Goal: Information Seeking & Learning: Learn about a topic

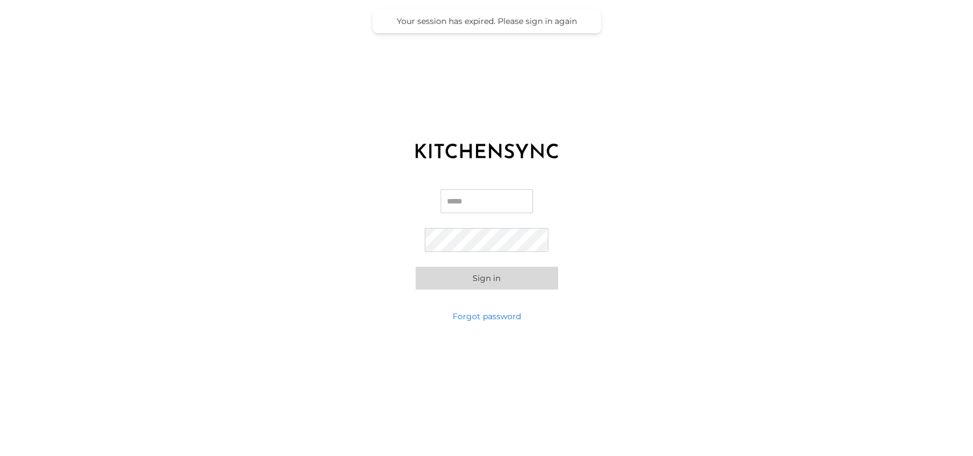
type input "**********"
click at [441, 277] on button "Sign in" at bounding box center [487, 278] width 142 height 23
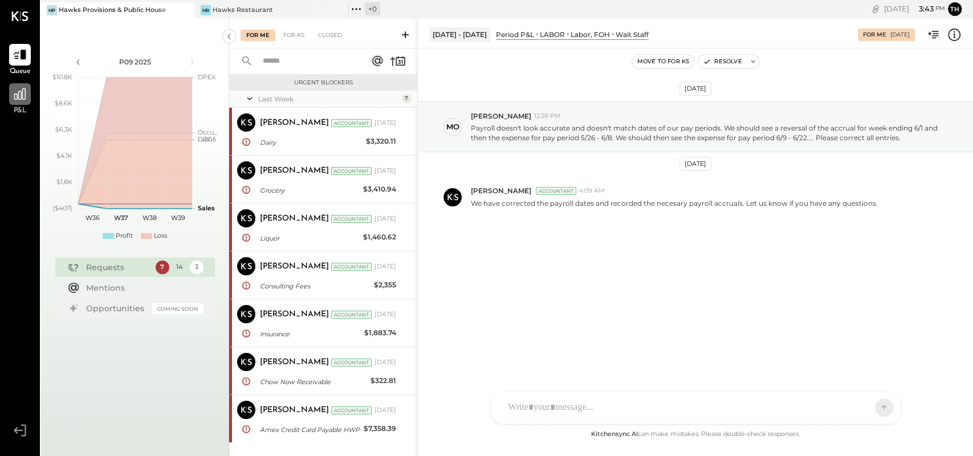
click at [23, 94] on icon at bounding box center [20, 94] width 15 height 15
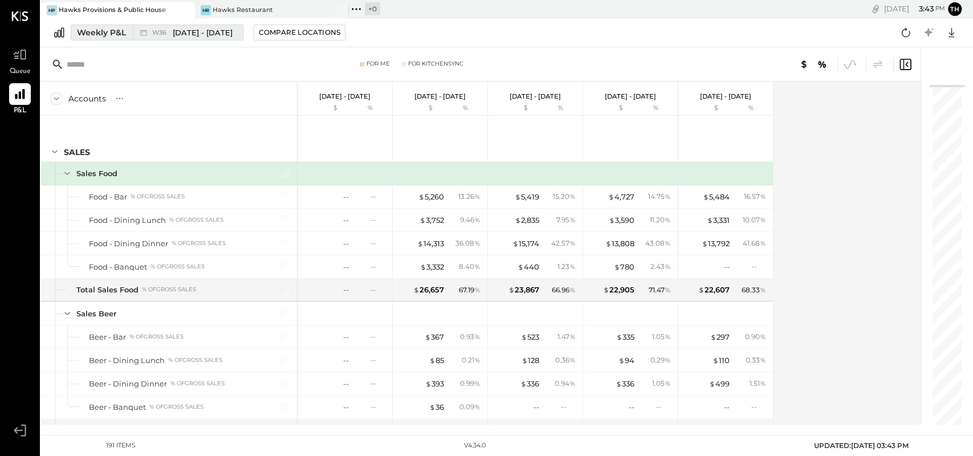
click at [182, 35] on span "[DATE] - [DATE]" at bounding box center [203, 32] width 60 height 11
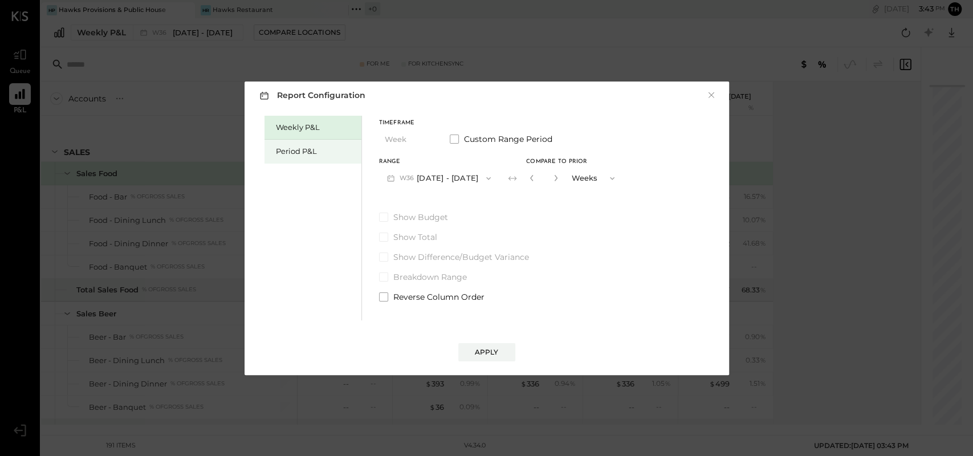
click at [304, 150] on div "Period P&L" at bounding box center [316, 151] width 80 height 11
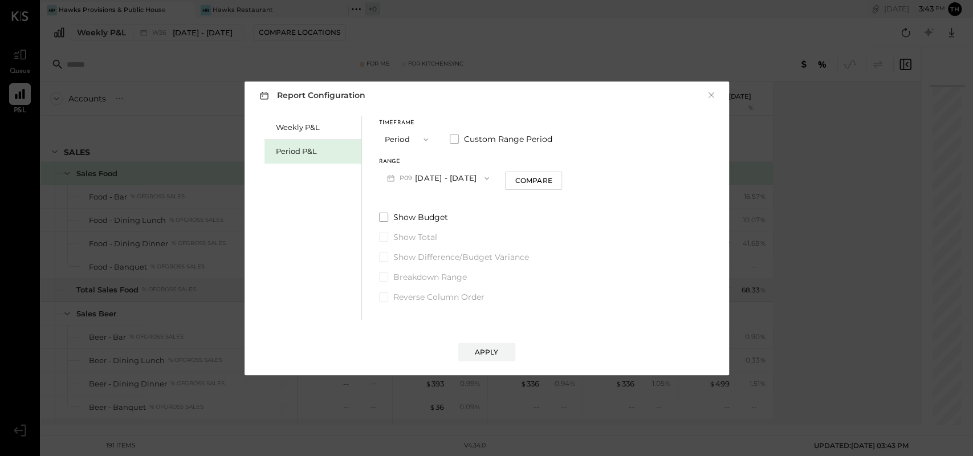
click at [439, 179] on button "P09 [DATE] - [DATE]" at bounding box center [438, 178] width 119 height 21
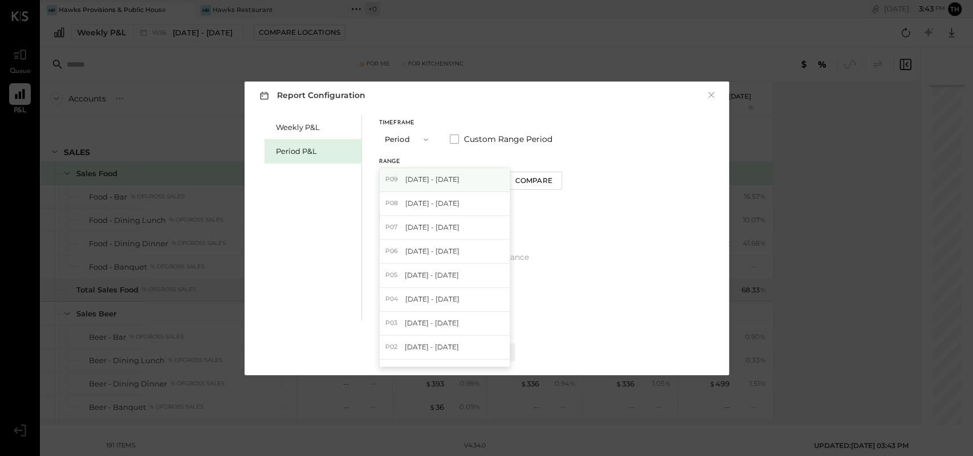
click at [419, 184] on span "[DATE] - [DATE]" at bounding box center [432, 179] width 54 height 10
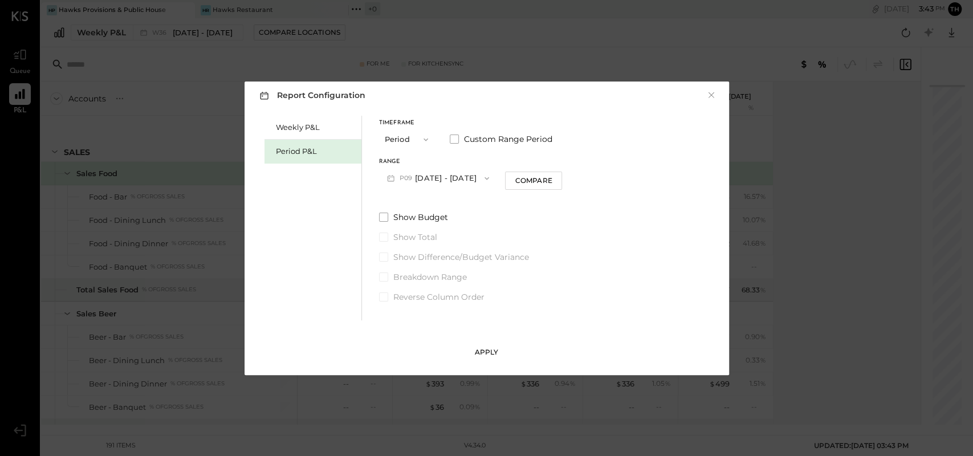
click at [479, 353] on div "Apply" at bounding box center [487, 352] width 24 height 10
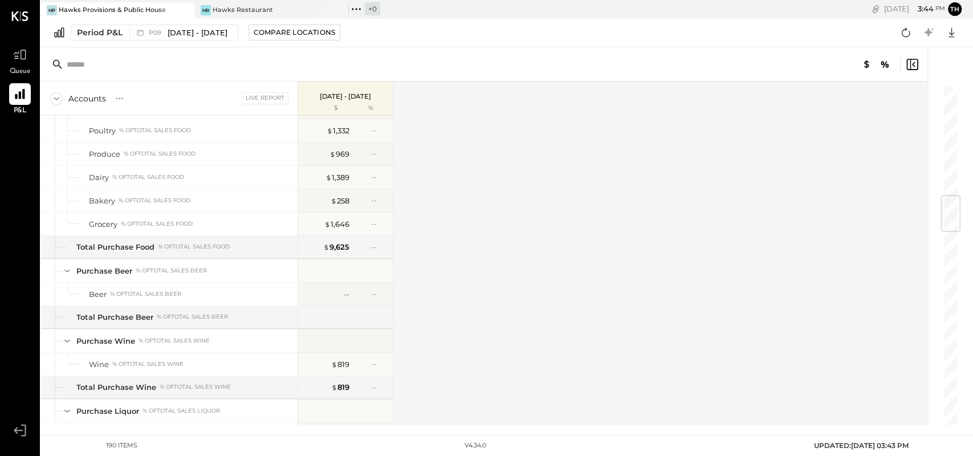
scroll to position [855, 0]
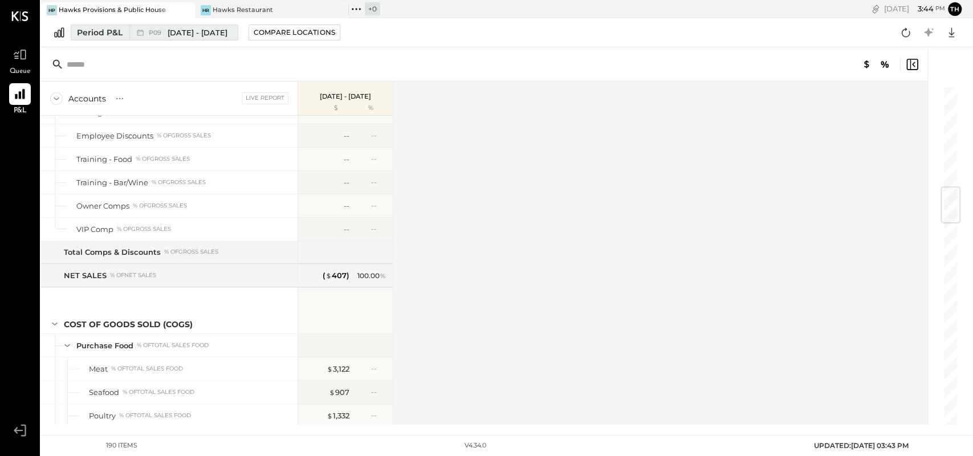
click at [184, 32] on span "[DATE] - [DATE]" at bounding box center [198, 32] width 60 height 11
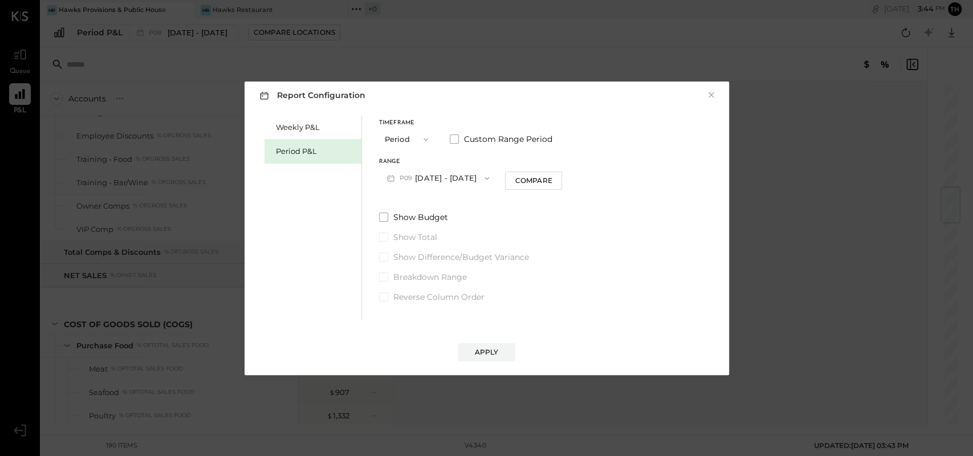
click at [466, 174] on button "P09 [DATE] - [DATE]" at bounding box center [438, 178] width 119 height 21
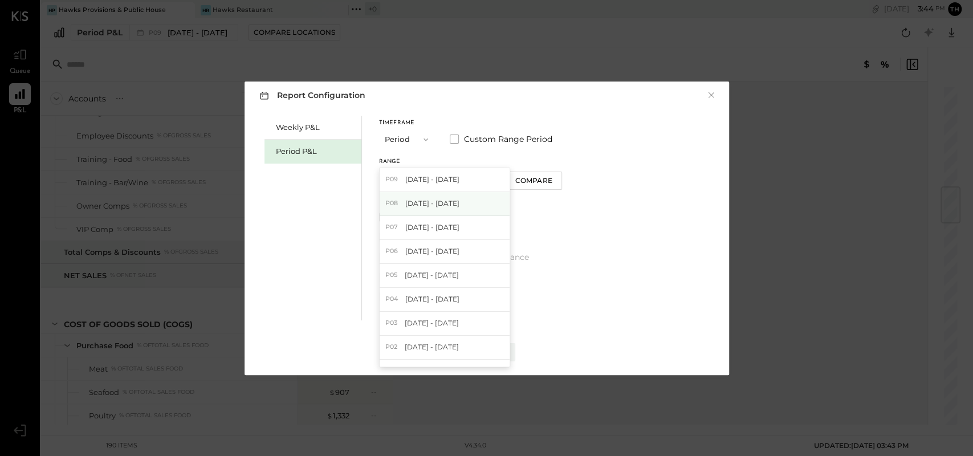
click at [414, 207] on span "[DATE] - [DATE]" at bounding box center [432, 203] width 54 height 10
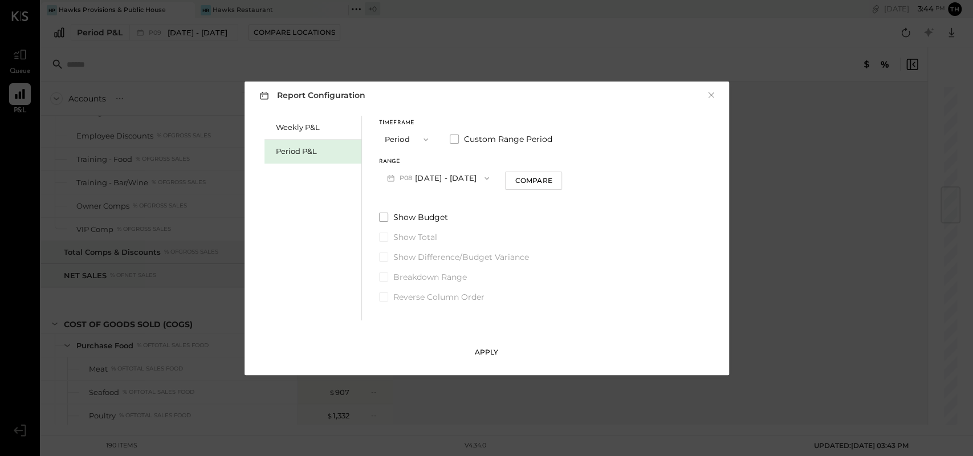
click at [486, 354] on div "Apply" at bounding box center [487, 352] width 24 height 10
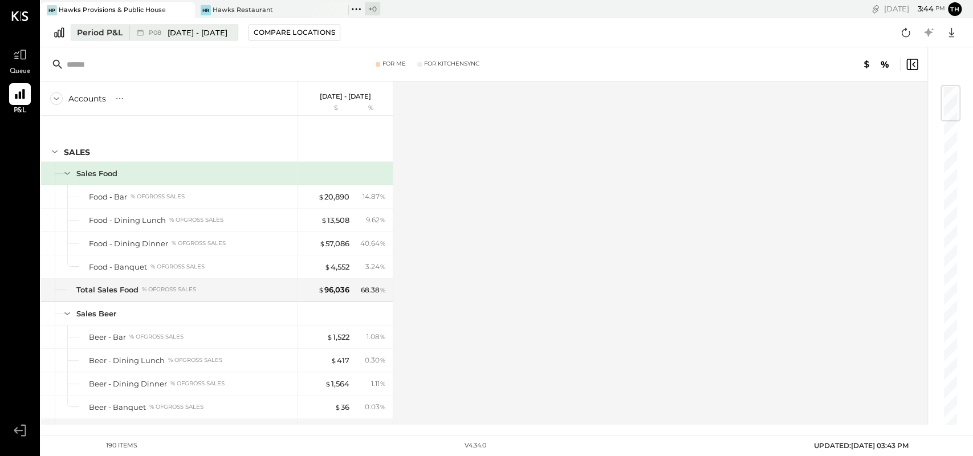
click at [194, 33] on span "[DATE] - [DATE]" at bounding box center [198, 32] width 60 height 11
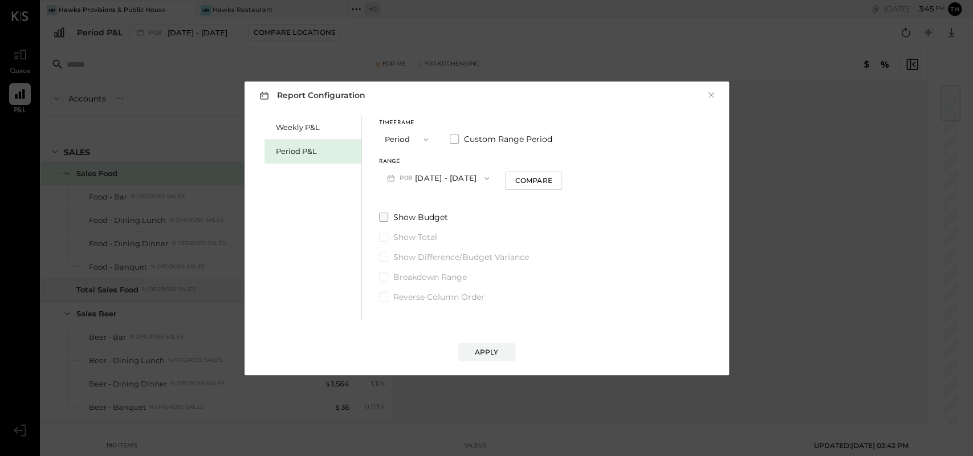
click at [385, 218] on span at bounding box center [383, 217] width 9 height 9
drag, startPoint x: 485, startPoint y: 352, endPoint x: 320, endPoint y: 268, distance: 185.6
click at [320, 274] on div "Report Configuration × Weekly P&L Period P&L Timeframe Period Custom Range Peri…" at bounding box center [487, 229] width 484 height 294
click at [380, 217] on span at bounding box center [383, 217] width 9 height 9
click at [476, 351] on div "Apply" at bounding box center [487, 352] width 24 height 10
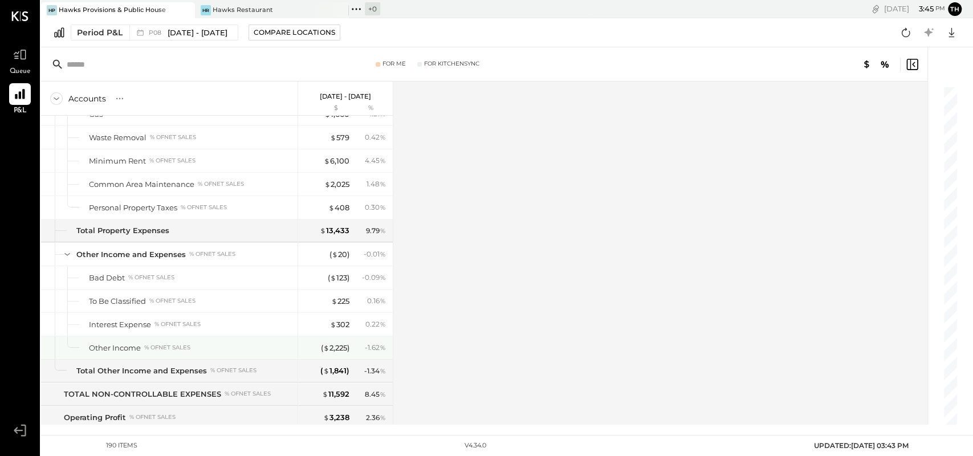
scroll to position [3677, 0]
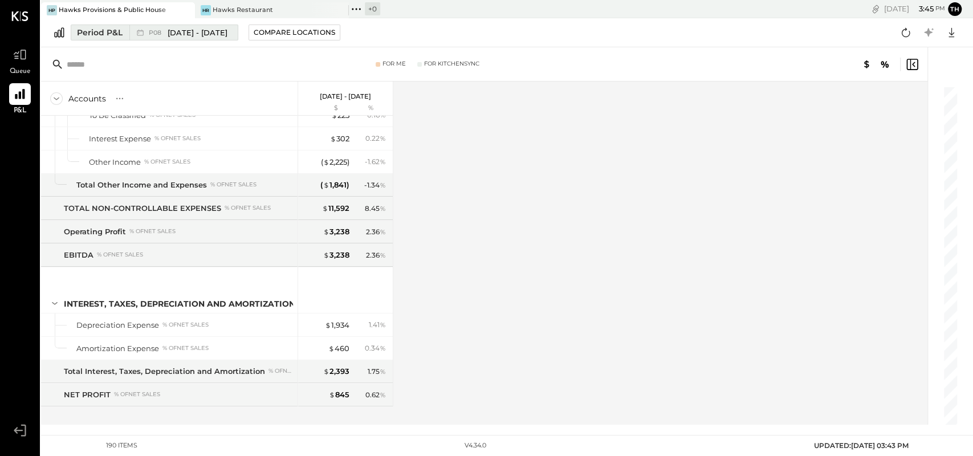
click at [109, 35] on div "Period P&L" at bounding box center [100, 32] width 46 height 11
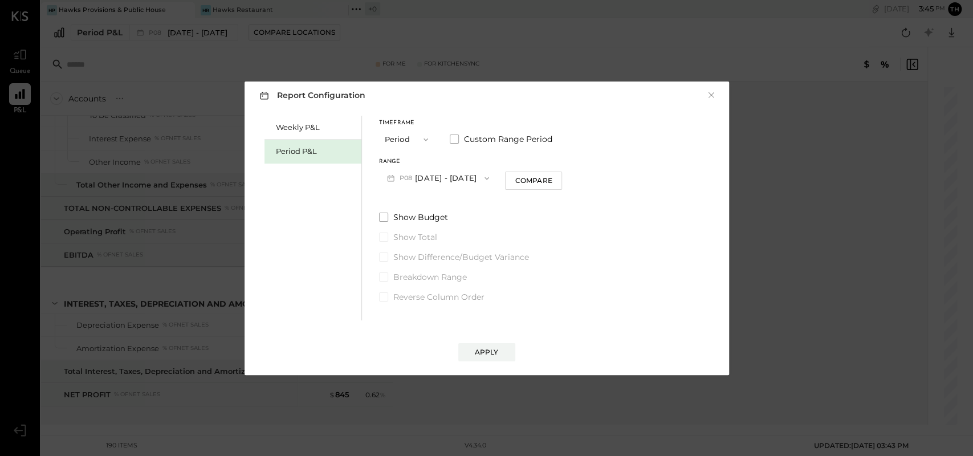
click at [426, 181] on button "P08 [DATE] - [DATE]" at bounding box center [438, 178] width 119 height 21
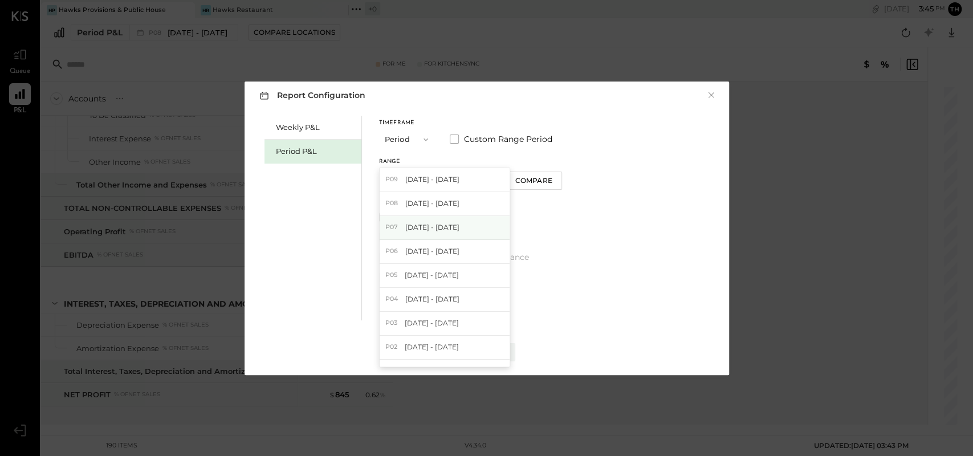
click at [414, 225] on span "[DATE] - [DATE]" at bounding box center [432, 227] width 54 height 10
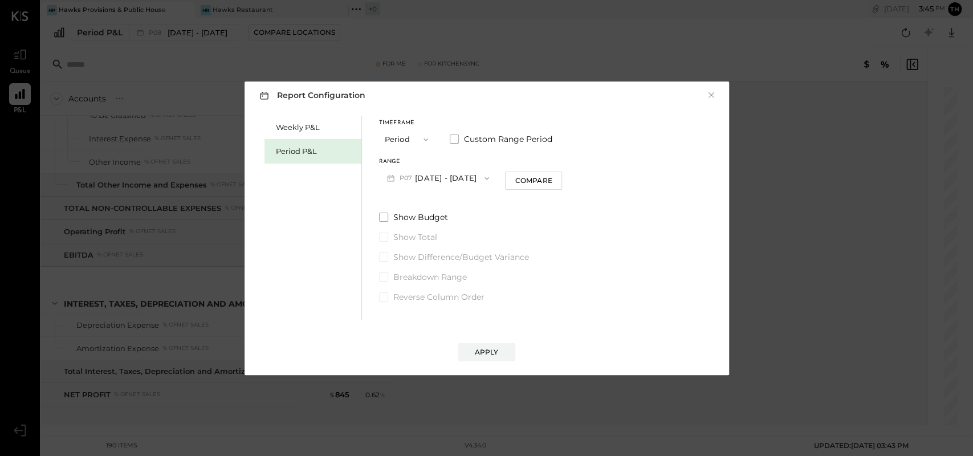
click at [486, 352] on div "Apply" at bounding box center [487, 352] width 24 height 10
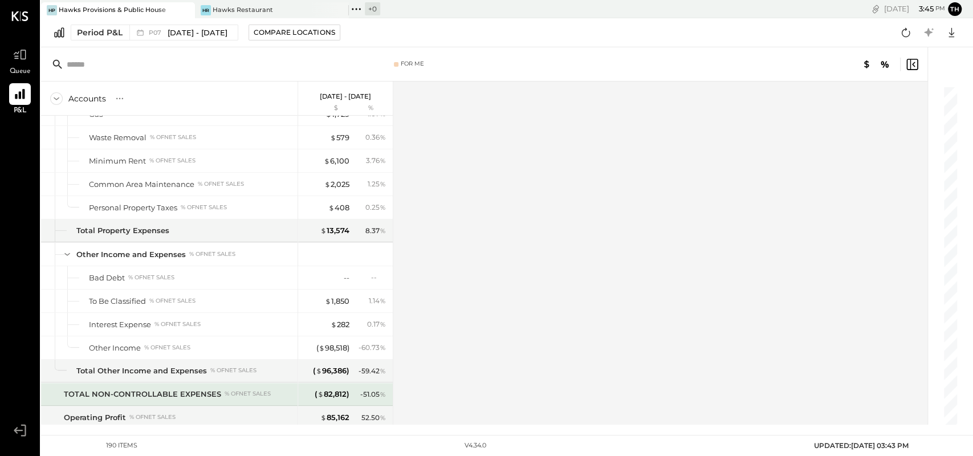
scroll to position [3677, 0]
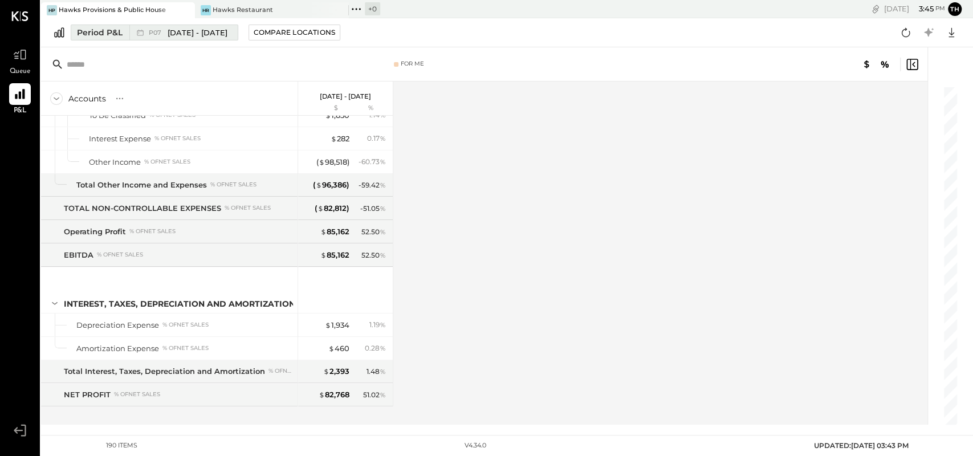
click at [163, 33] on div "P07 [DATE] - [DATE]" at bounding box center [188, 32] width 79 height 11
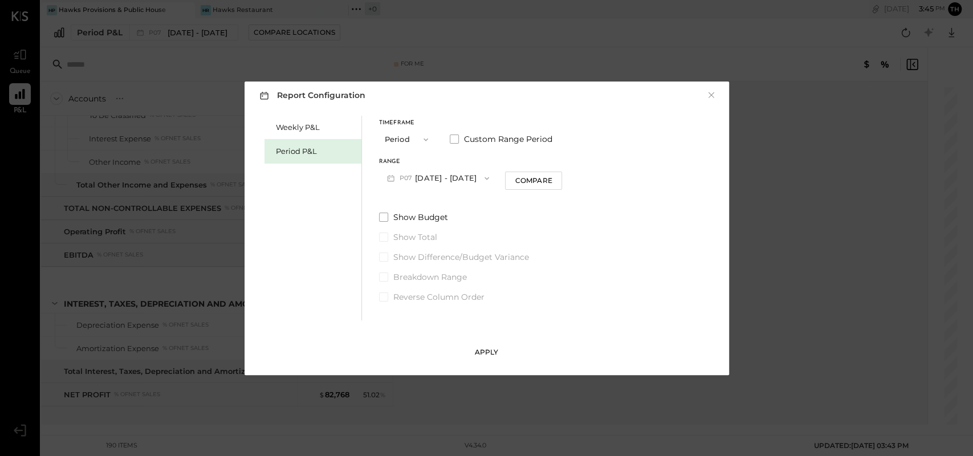
click at [482, 349] on div "Apply" at bounding box center [487, 352] width 24 height 10
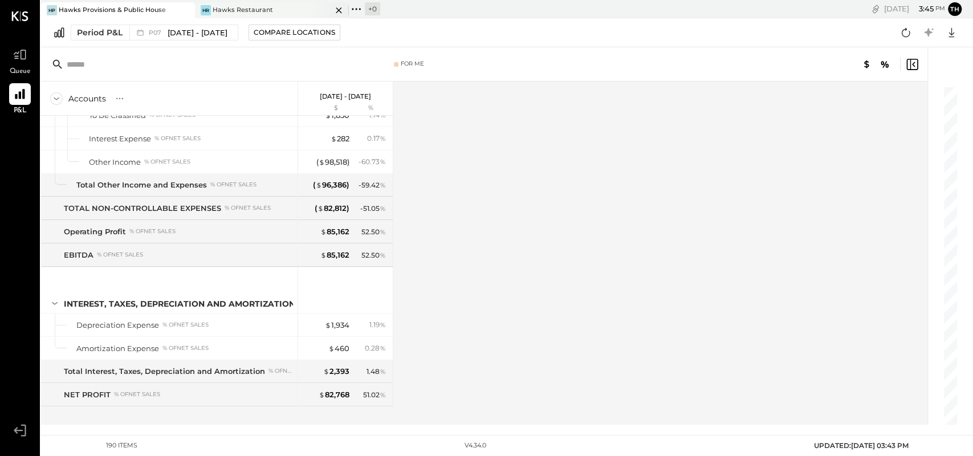
click at [217, 11] on div "Hawks Restaurant" at bounding box center [243, 10] width 60 height 9
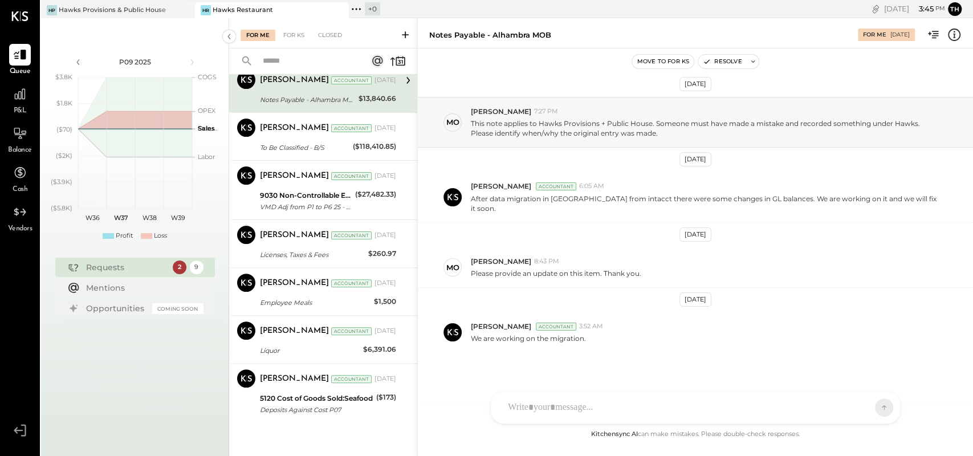
scroll to position [207, 0]
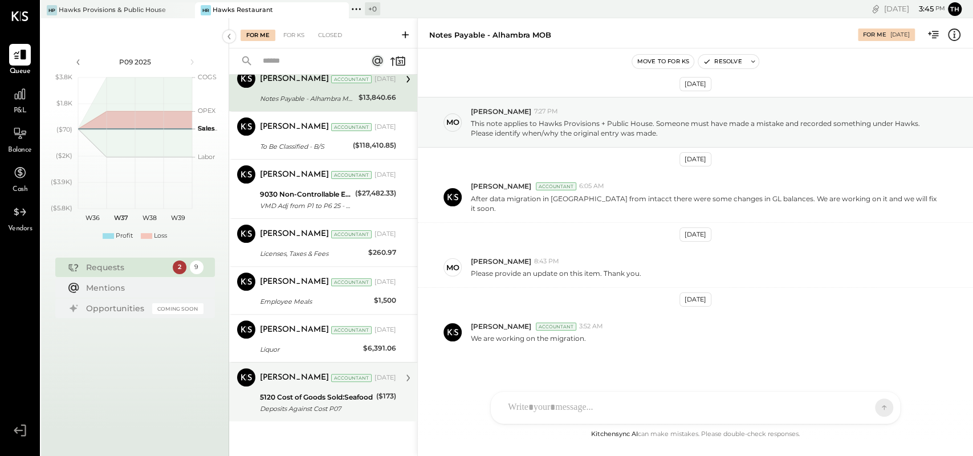
click at [291, 380] on div "[PERSON_NAME]" at bounding box center [294, 377] width 69 height 11
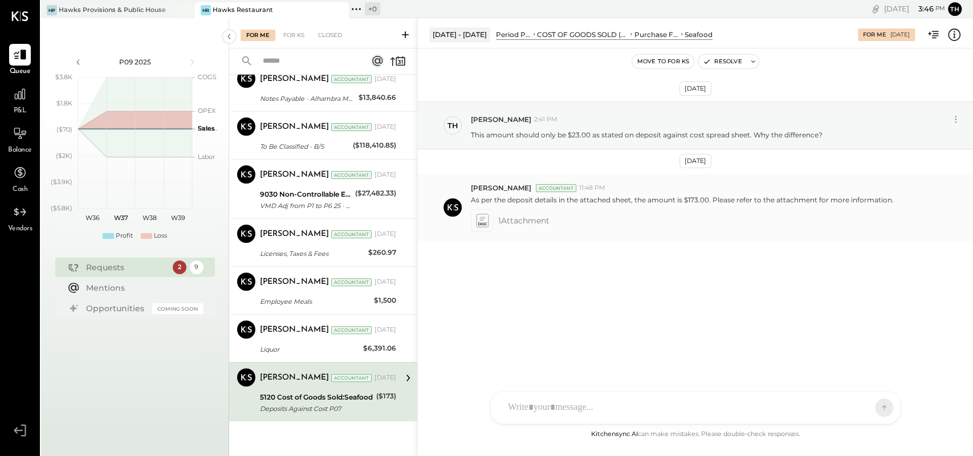
click at [477, 221] on icon at bounding box center [482, 220] width 12 height 13
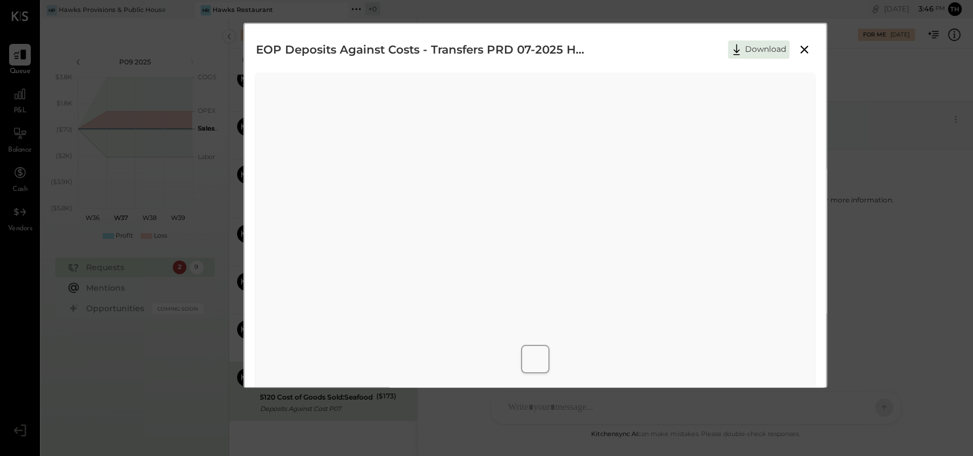
click at [803, 47] on icon at bounding box center [804, 50] width 14 height 14
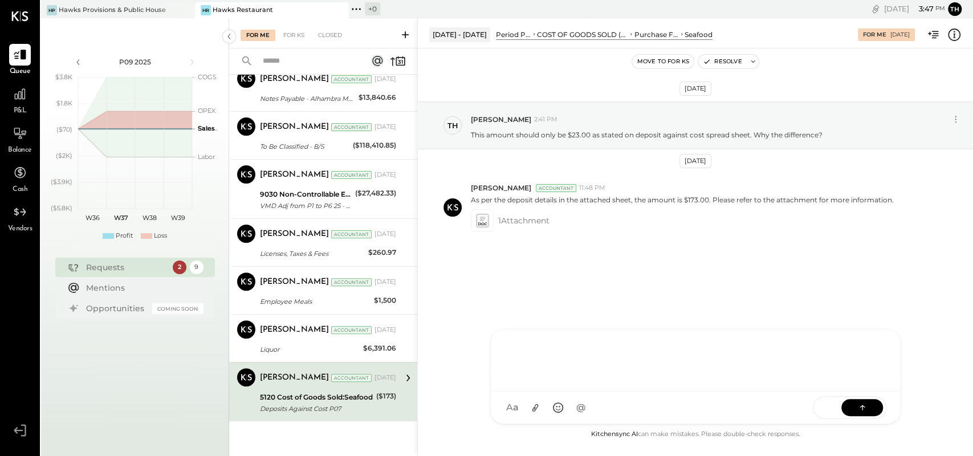
click at [556, 403] on div "[PERSON_NAME] [PERSON_NAME] [PERSON_NAME] R [PERSON_NAME] M [PERSON_NAME] J [PE…" at bounding box center [695, 376] width 410 height 95
click at [849, 406] on button at bounding box center [862, 406] width 42 height 17
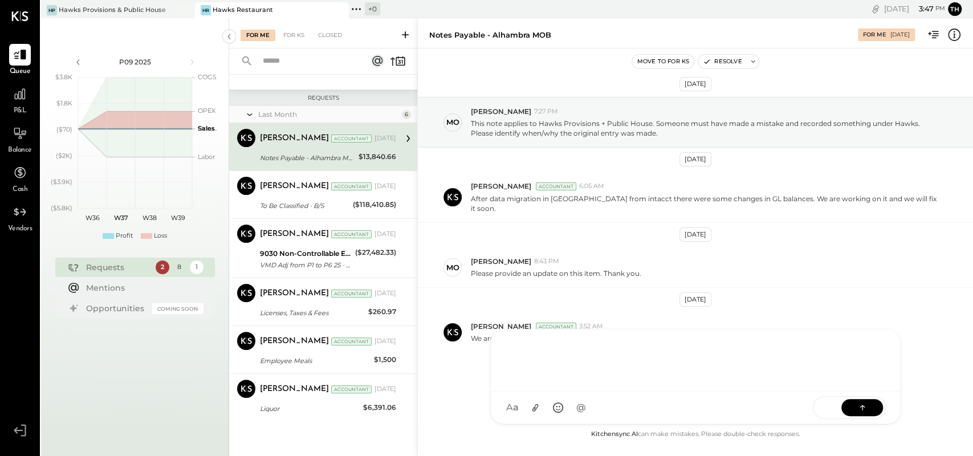
scroll to position [148, 0]
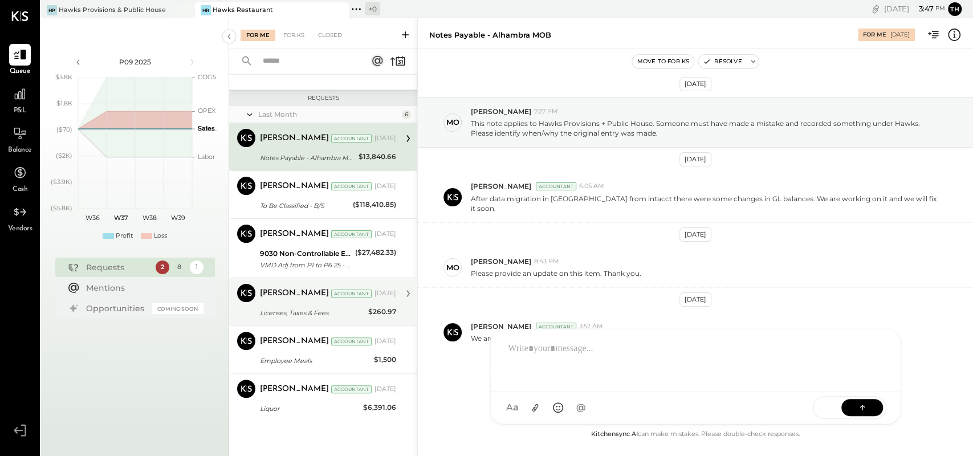
click at [272, 290] on div "[PERSON_NAME]" at bounding box center [294, 293] width 69 height 11
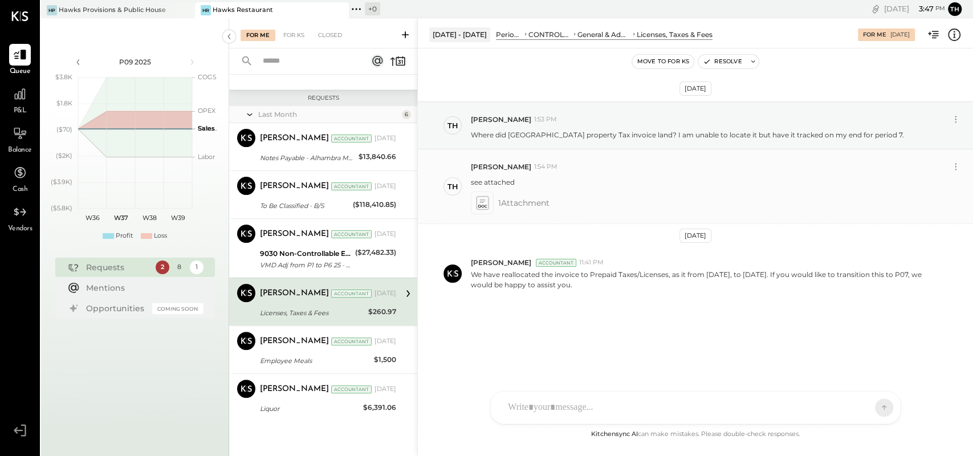
click at [486, 203] on icon at bounding box center [482, 203] width 12 height 13
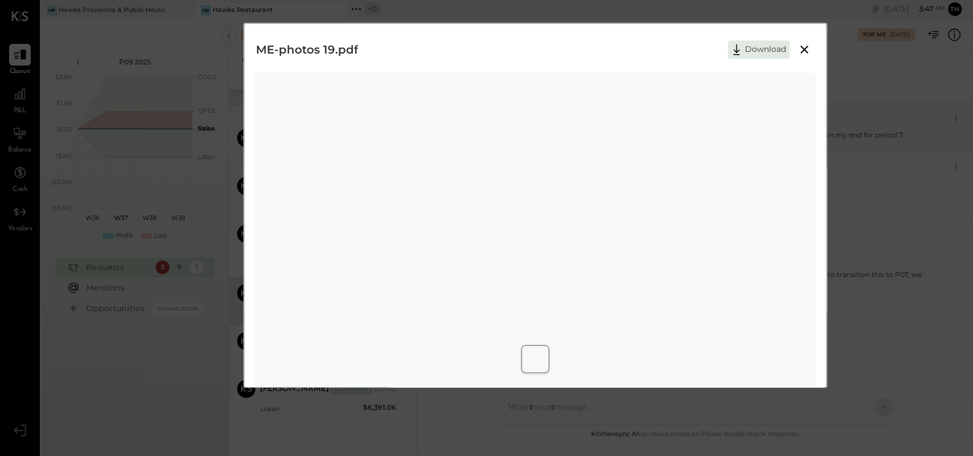
click at [803, 51] on icon at bounding box center [804, 50] width 14 height 14
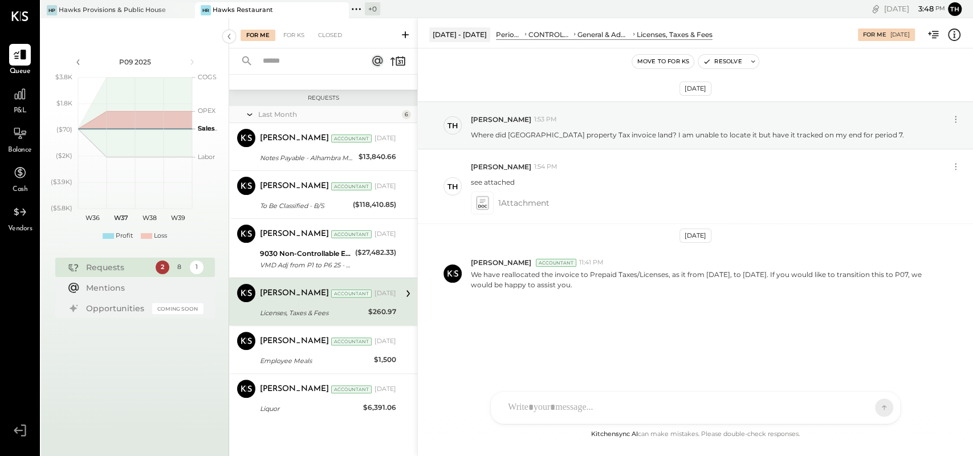
click at [576, 411] on div "[PERSON_NAME] [PERSON_NAME] [PERSON_NAME] R [PERSON_NAME] M [PERSON_NAME] J [PE…" at bounding box center [695, 407] width 410 height 33
click at [847, 405] on button at bounding box center [862, 406] width 42 height 17
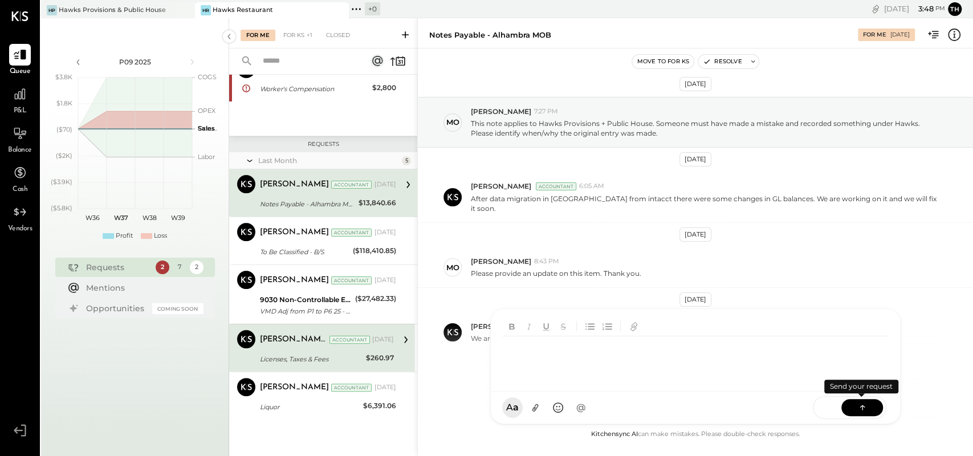
scroll to position [30, 0]
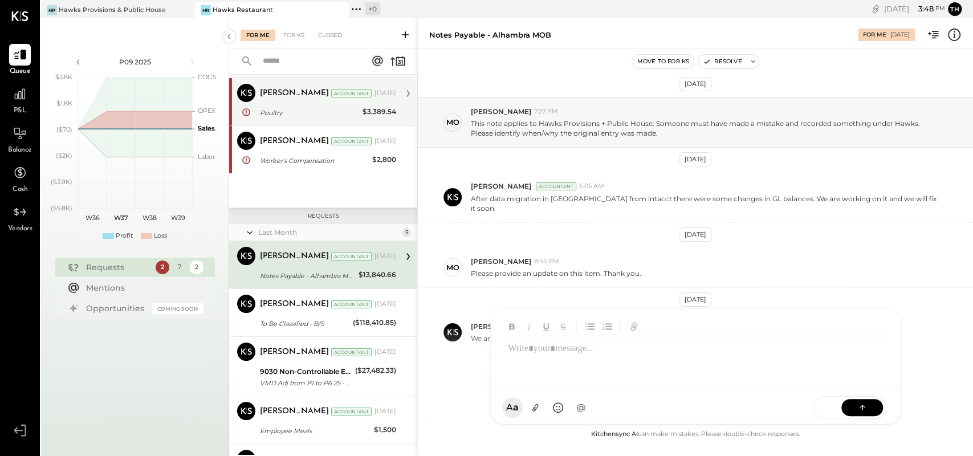
click at [281, 102] on div "[PERSON_NAME] Accountant [DATE]" at bounding box center [328, 93] width 136 height 19
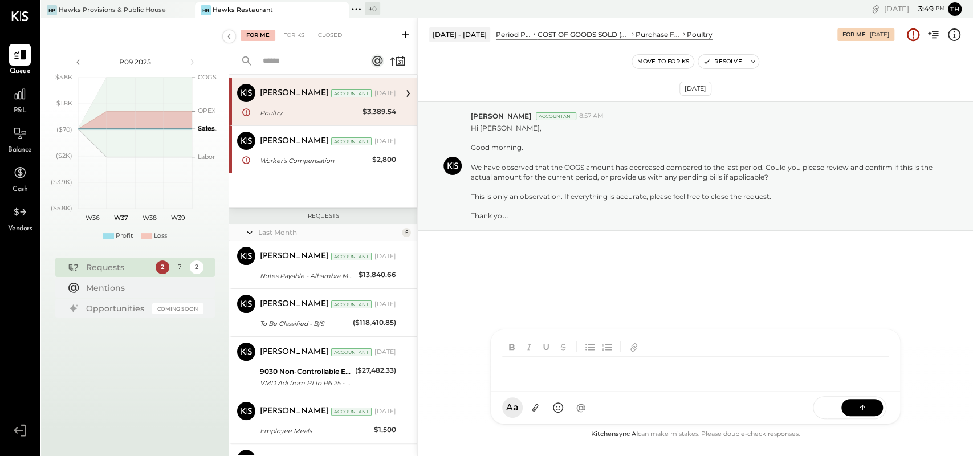
click at [566, 413] on div "[PERSON_NAME] [PERSON_NAME] [PERSON_NAME] R [PERSON_NAME] M [PERSON_NAME] J [PE…" at bounding box center [695, 376] width 410 height 95
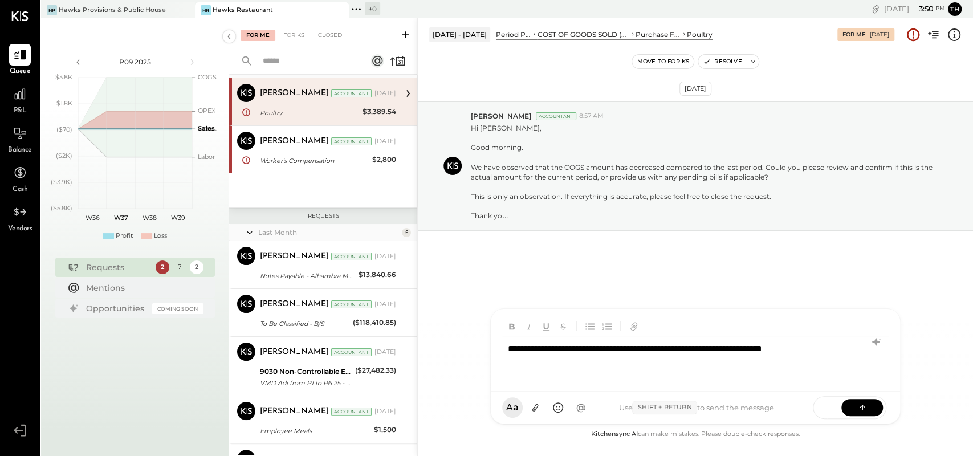
click at [844, 350] on div "**********" at bounding box center [695, 359] width 386 height 46
click at [857, 412] on icon at bounding box center [862, 406] width 11 height 11
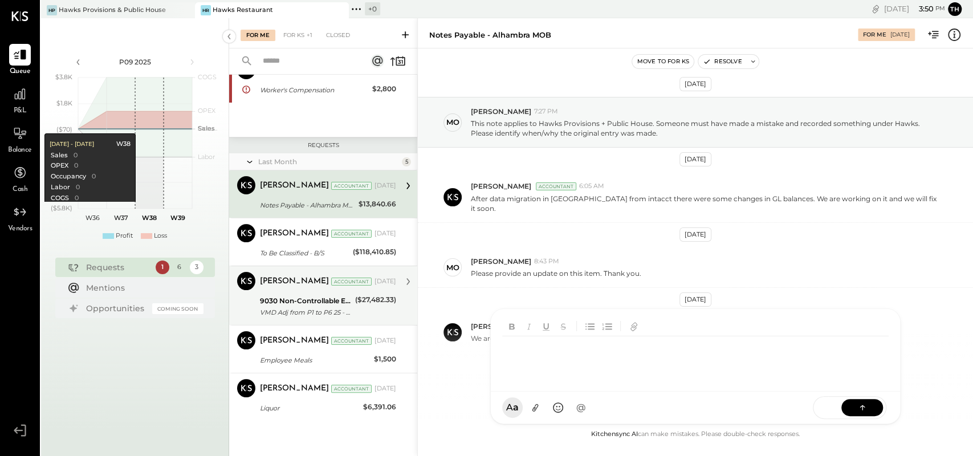
scroll to position [52, 0]
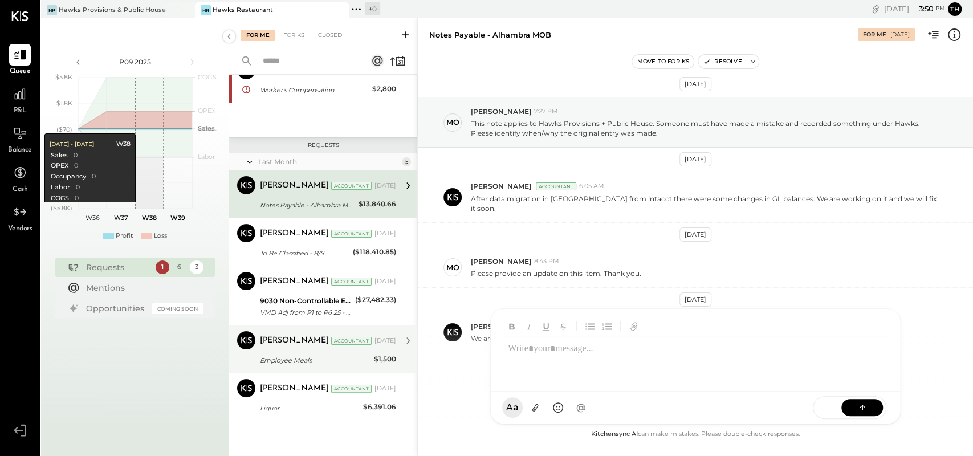
click at [287, 342] on div "[PERSON_NAME]" at bounding box center [294, 340] width 69 height 11
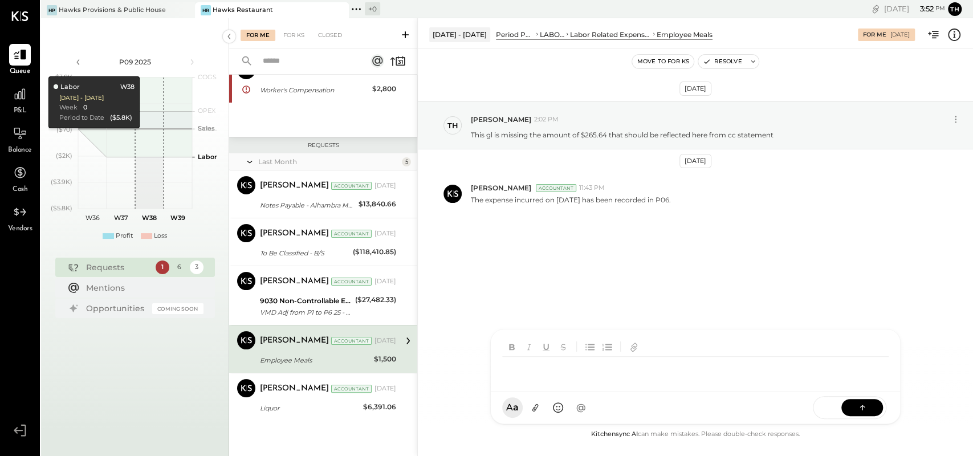
click at [537, 406] on div "[PERSON_NAME] [PERSON_NAME] [PERSON_NAME] R [PERSON_NAME] M [PERSON_NAME] J [PE…" at bounding box center [695, 376] width 410 height 95
click at [857, 404] on icon at bounding box center [862, 406] width 11 height 11
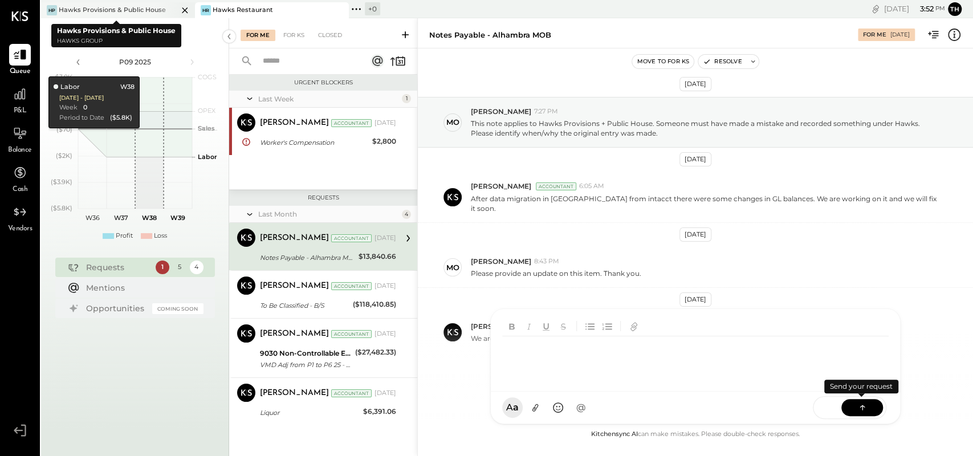
click at [119, 6] on div "Hawks Provisions & Public House" at bounding box center [112, 10] width 107 height 9
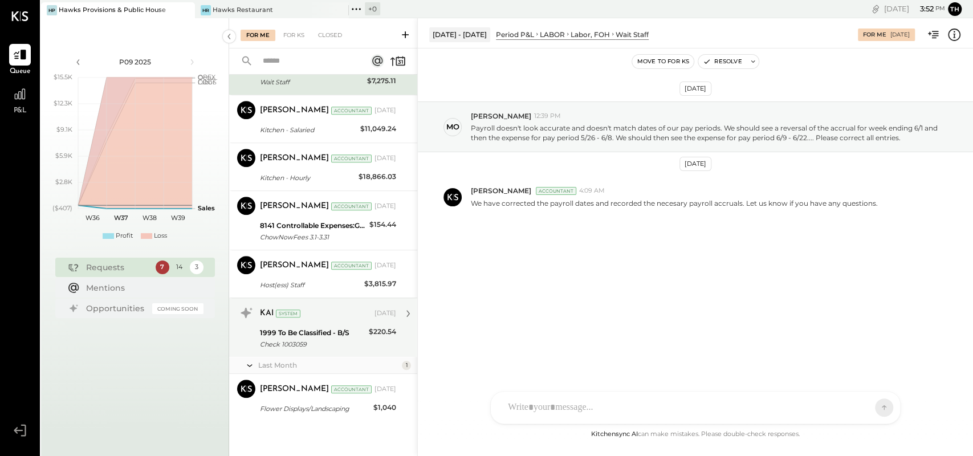
scroll to position [463, 0]
click at [288, 329] on div "1999 To Be Classified - B/S" at bounding box center [312, 332] width 105 height 11
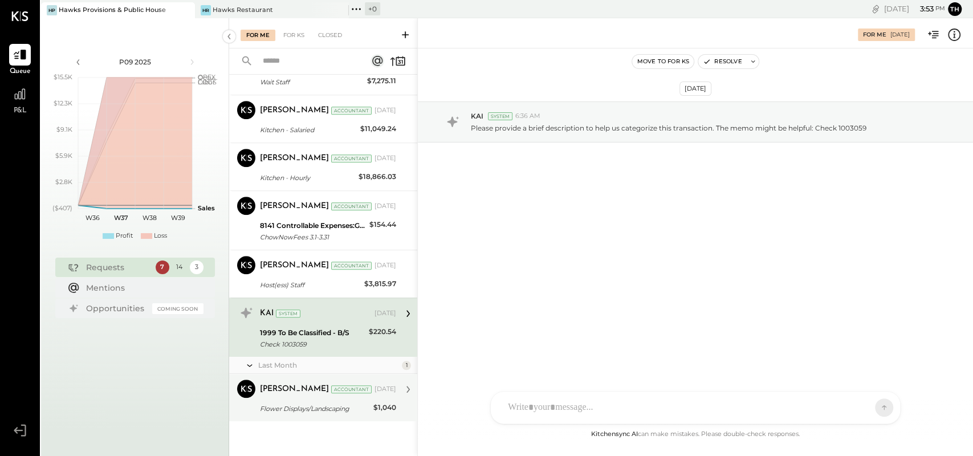
click at [291, 392] on div "[PERSON_NAME]" at bounding box center [294, 389] width 69 height 11
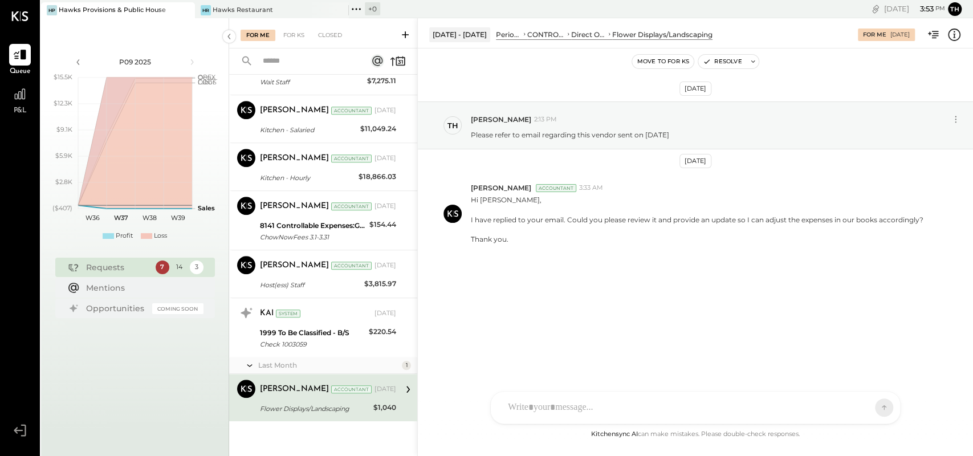
click at [579, 412] on div "[PERSON_NAME] [PERSON_NAME] [PERSON_NAME] R [PERSON_NAME] generalmanager M [PER…" at bounding box center [695, 407] width 410 height 33
click at [860, 413] on button at bounding box center [862, 406] width 42 height 17
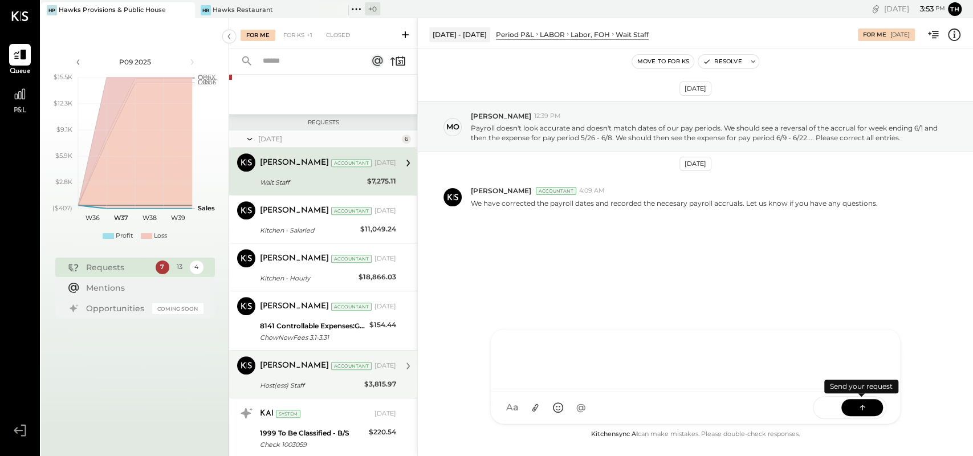
scroll to position [364, 0]
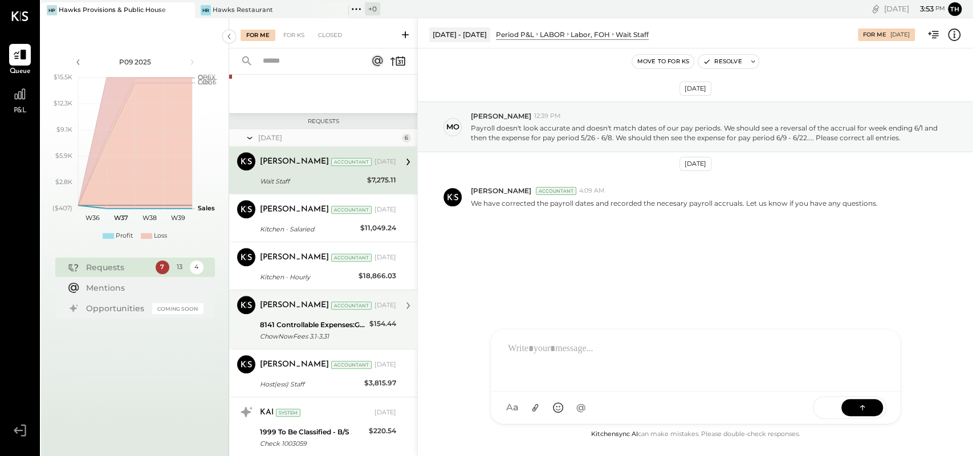
click at [282, 318] on div "8141 Controllable Expenses:General & Administrative Expenses:Delivery Fees Chow…" at bounding box center [313, 330] width 106 height 25
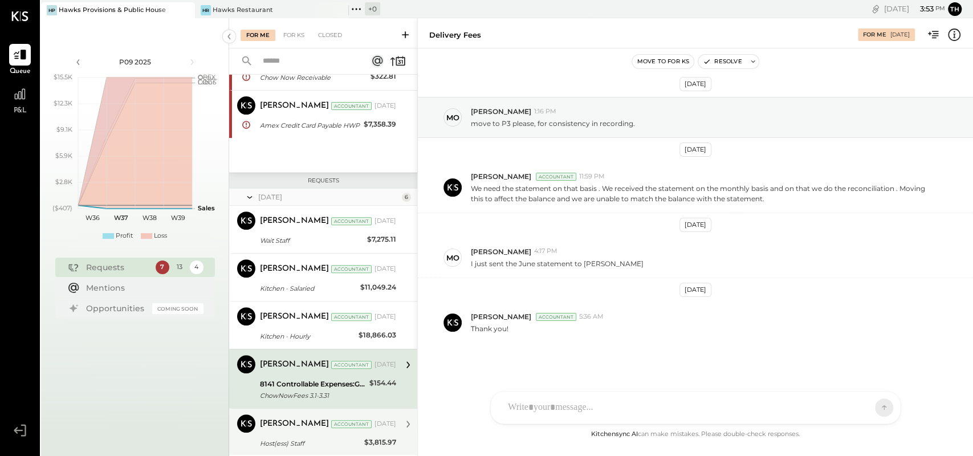
scroll to position [303, 0]
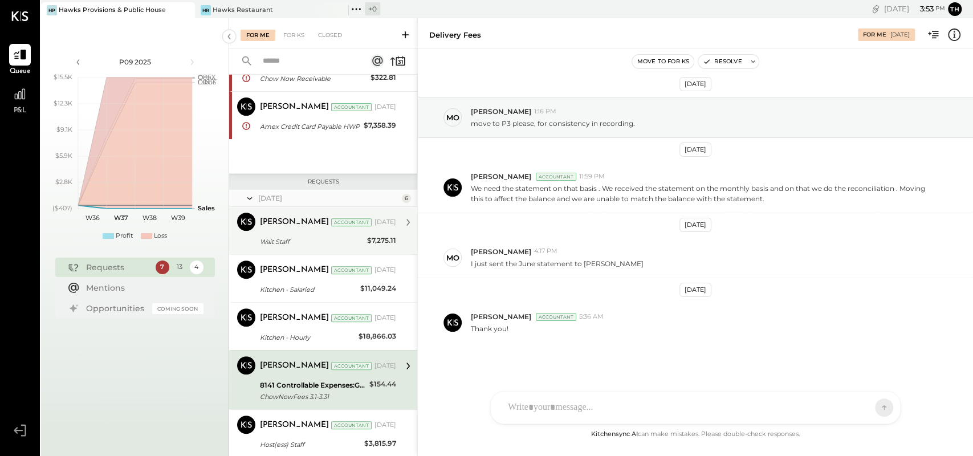
click at [276, 229] on div "[PERSON_NAME] Accountant [DATE]" at bounding box center [328, 222] width 136 height 16
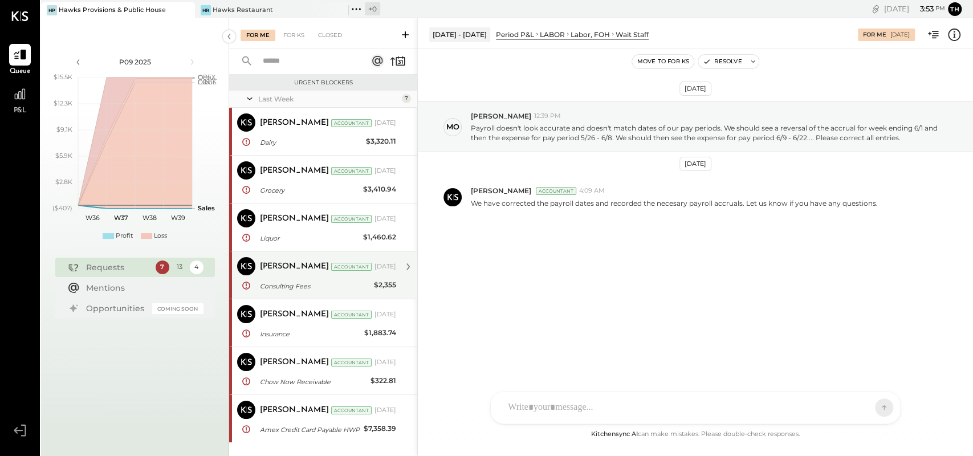
click at [284, 267] on div "[PERSON_NAME]" at bounding box center [294, 266] width 69 height 11
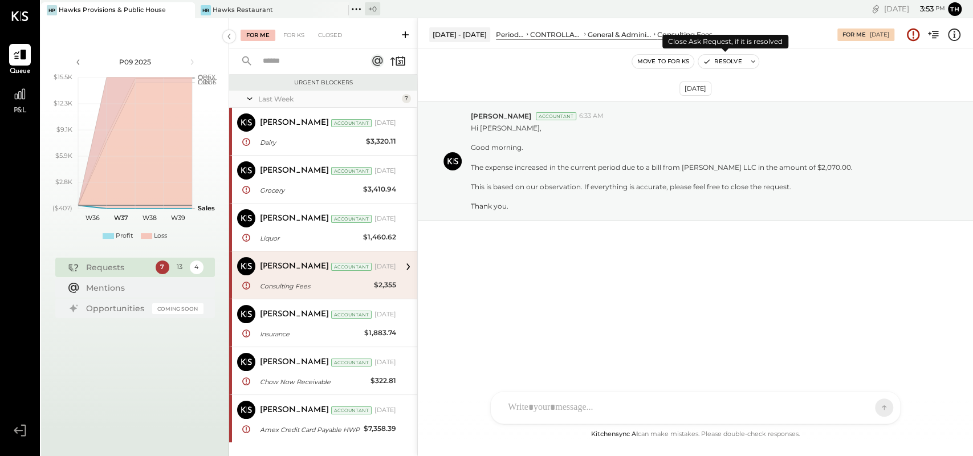
click at [720, 60] on button "Resolve" at bounding box center [722, 62] width 48 height 14
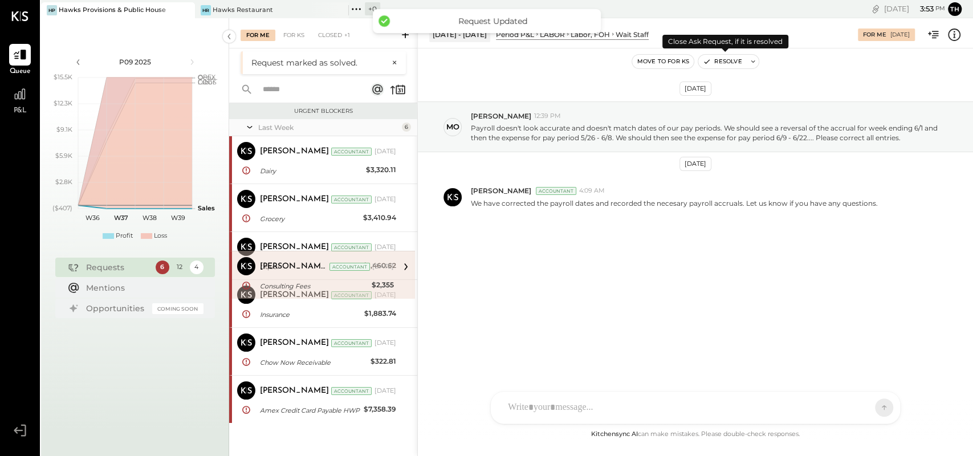
scroll to position [223, 0]
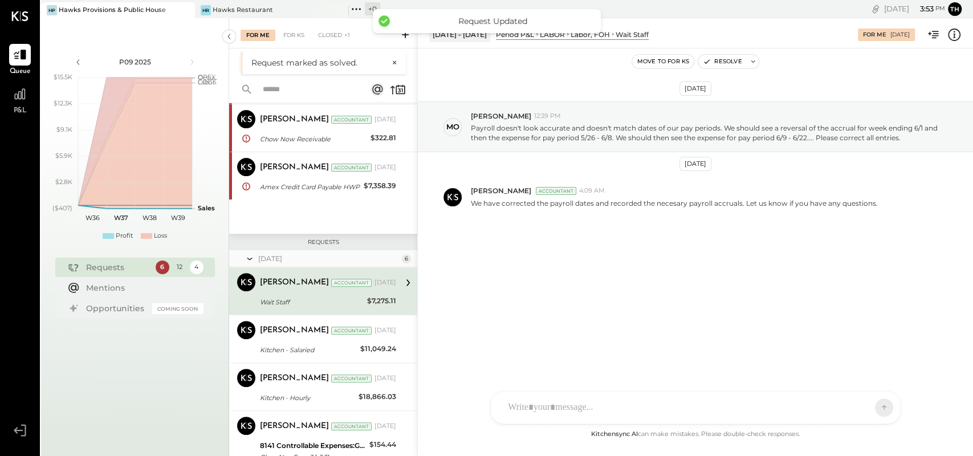
click at [288, 284] on div "[PERSON_NAME]" at bounding box center [294, 282] width 69 height 11
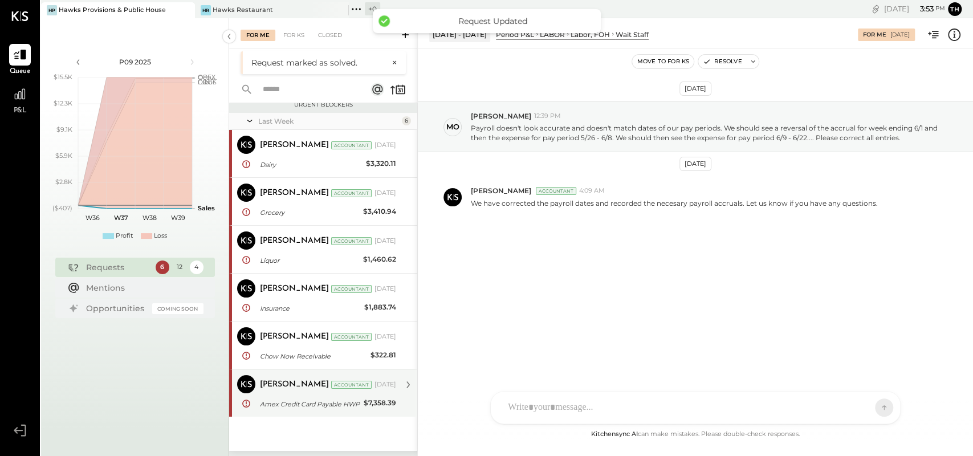
scroll to position [0, 0]
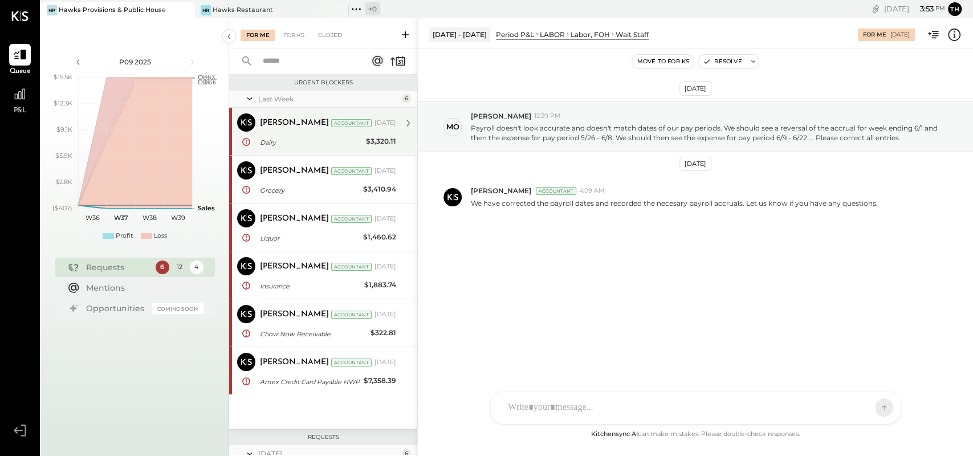
click at [302, 124] on div "[PERSON_NAME]" at bounding box center [294, 122] width 69 height 11
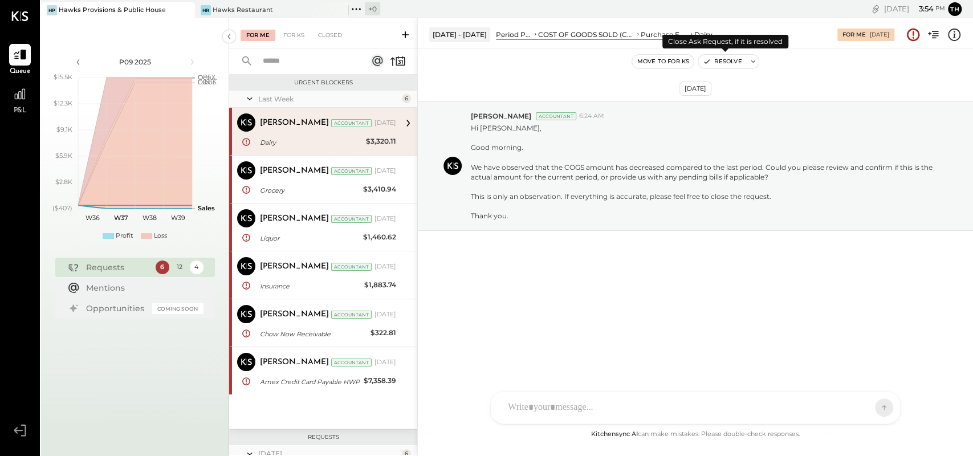
click at [712, 63] on button "Resolve" at bounding box center [722, 62] width 48 height 14
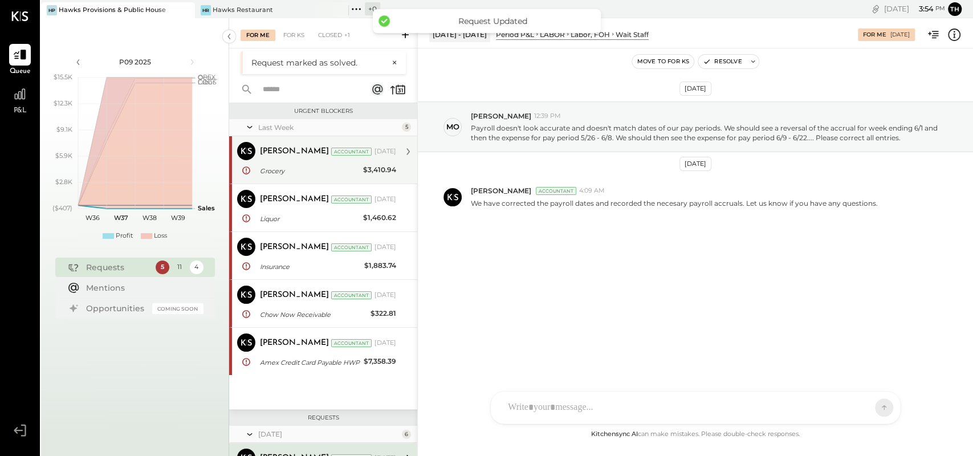
click at [311, 161] on div "[PERSON_NAME] Accountant [DATE] Grocery $3,410.94 Hi [PERSON_NAME], Good mornin…" at bounding box center [328, 160] width 136 height 36
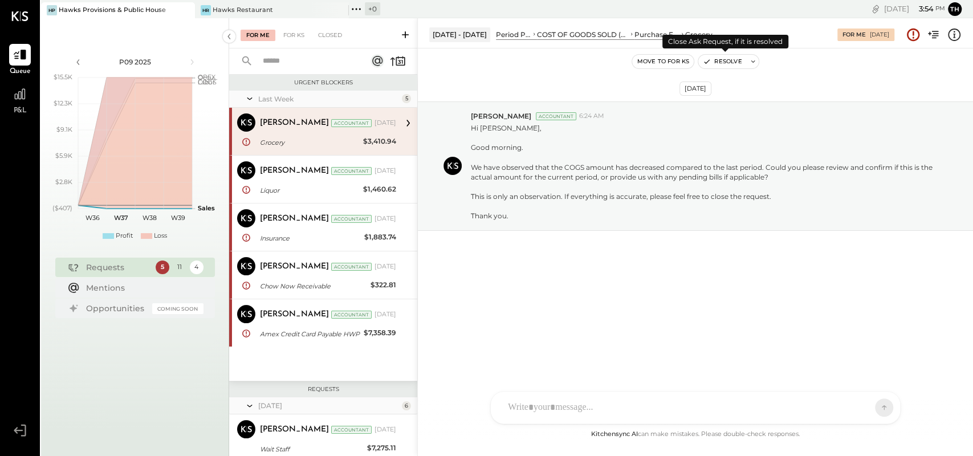
click at [734, 63] on button "Resolve" at bounding box center [722, 62] width 48 height 14
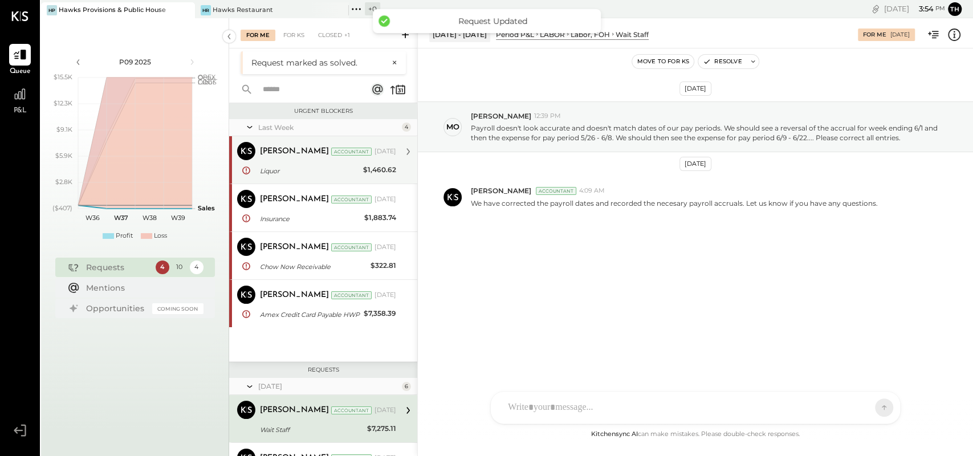
click at [293, 154] on div "[PERSON_NAME]" at bounding box center [294, 151] width 69 height 11
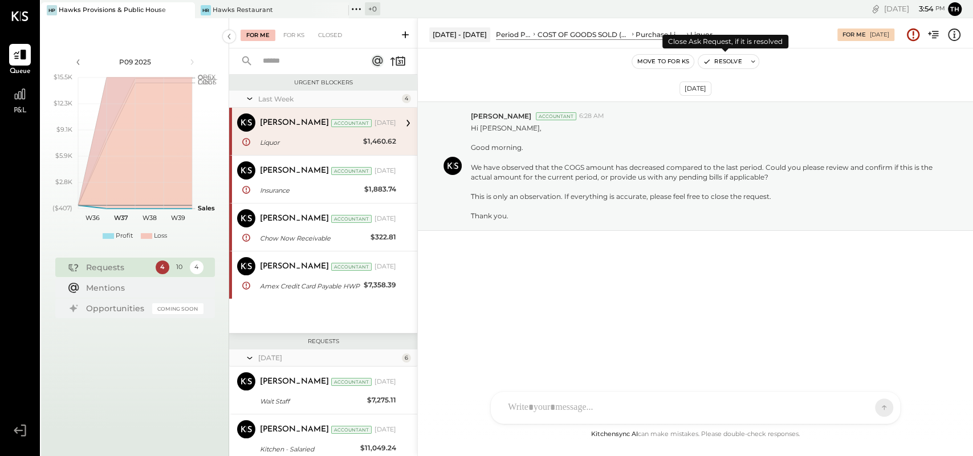
click at [726, 60] on button "Resolve" at bounding box center [722, 62] width 48 height 14
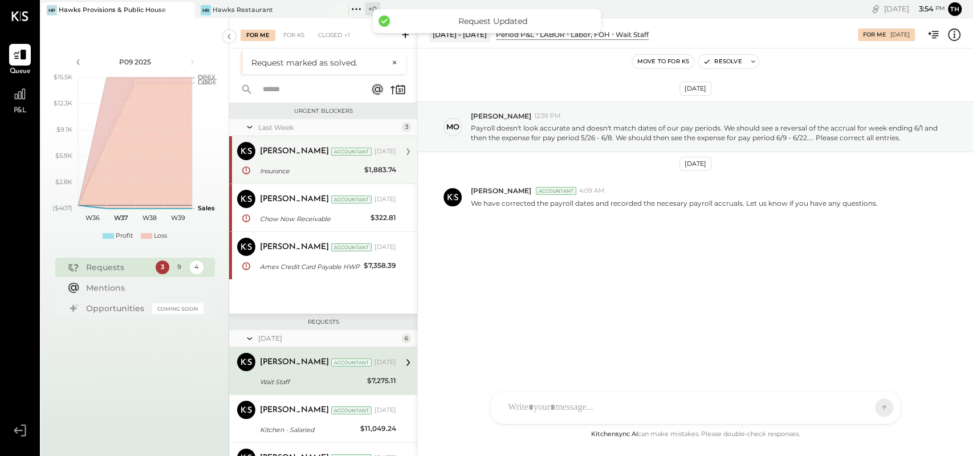
click at [346, 162] on div "[PERSON_NAME] Accountant [DATE] Insurance $1,883.74 Hi [PERSON_NAME], Good morn…" at bounding box center [328, 160] width 136 height 36
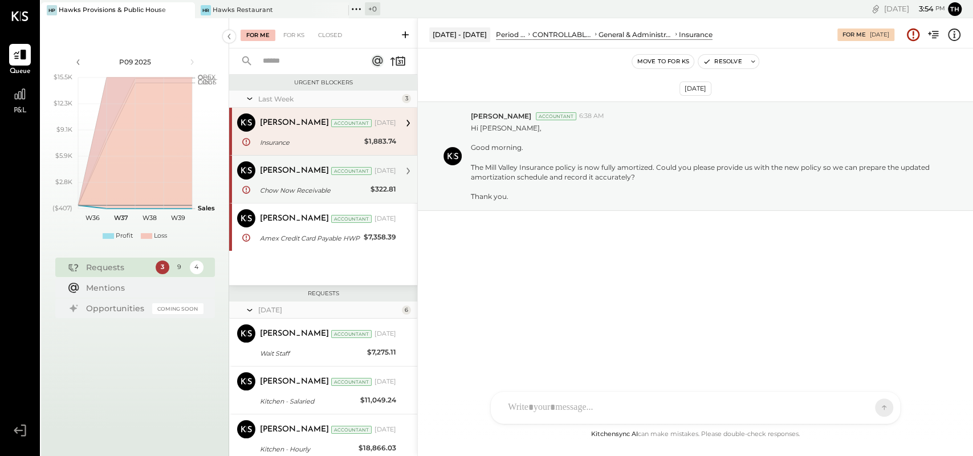
click at [287, 185] on div "Chow Now Receivable" at bounding box center [313, 190] width 107 height 11
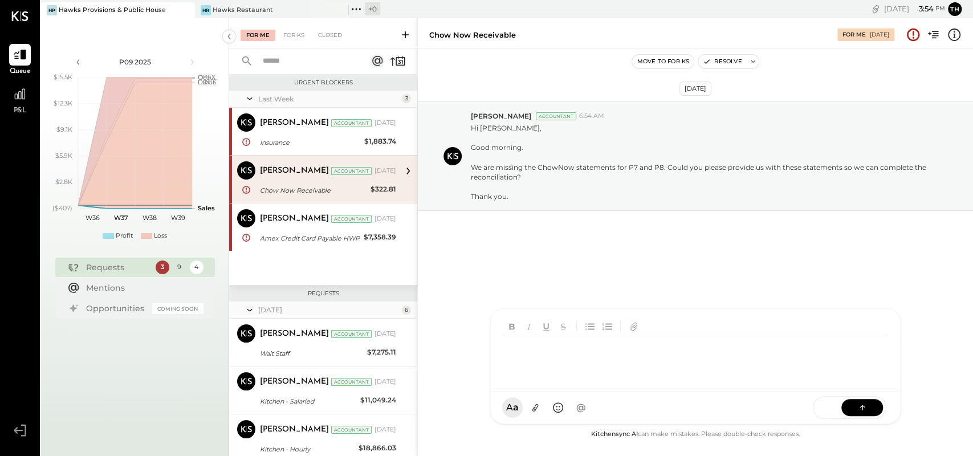
click at [596, 382] on div at bounding box center [697, 359] width 391 height 46
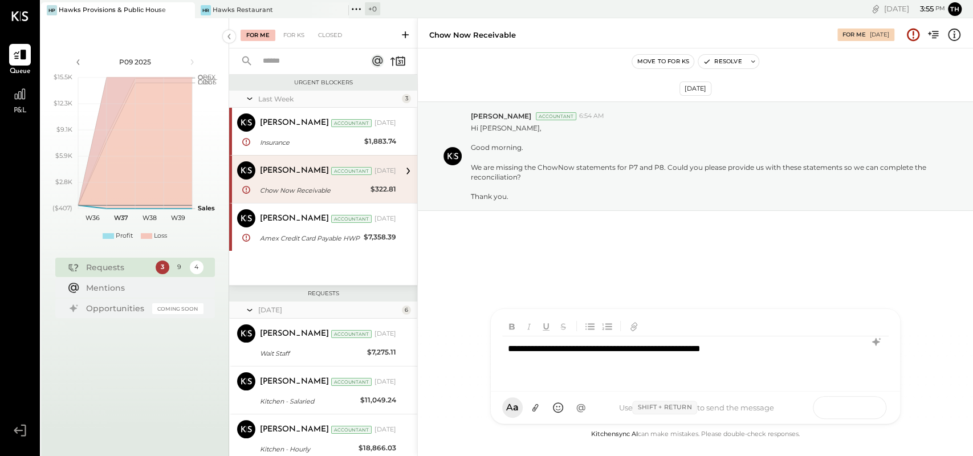
click at [865, 404] on icon at bounding box center [862, 406] width 11 height 11
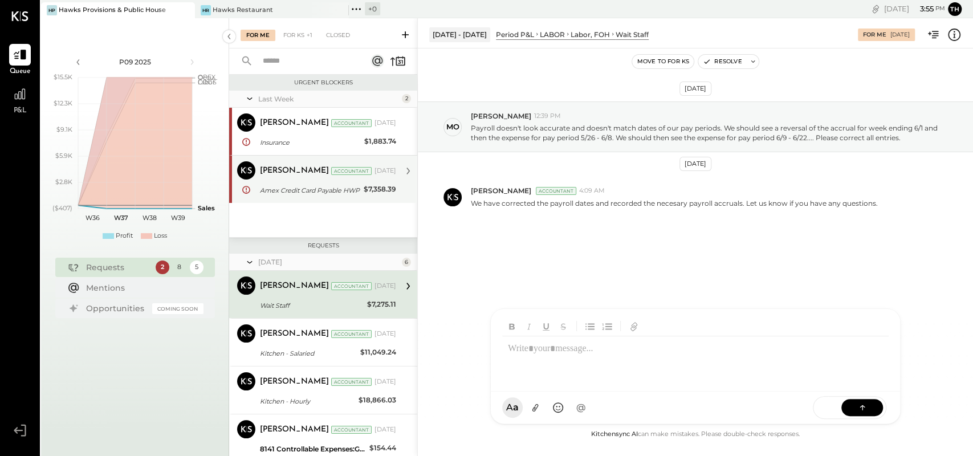
click at [293, 174] on div "[PERSON_NAME]" at bounding box center [294, 170] width 69 height 11
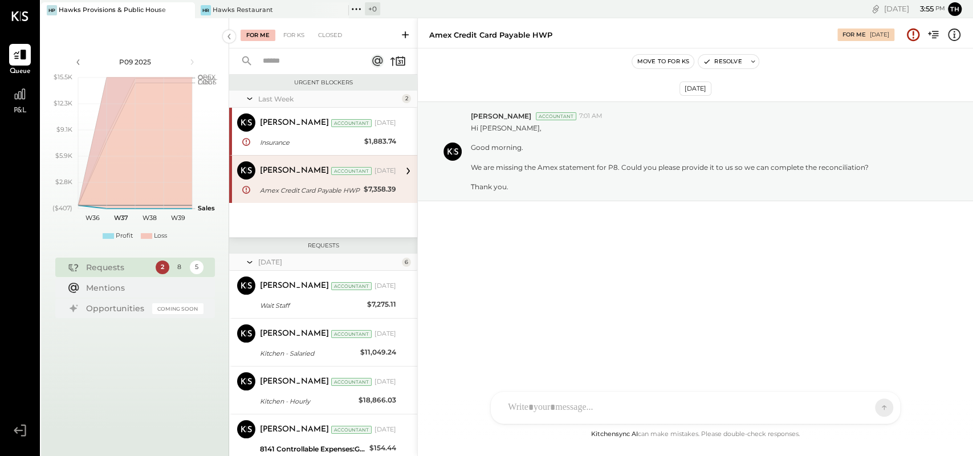
click at [569, 405] on div at bounding box center [695, 408] width 409 height 32
click at [842, 410] on button at bounding box center [862, 406] width 42 height 17
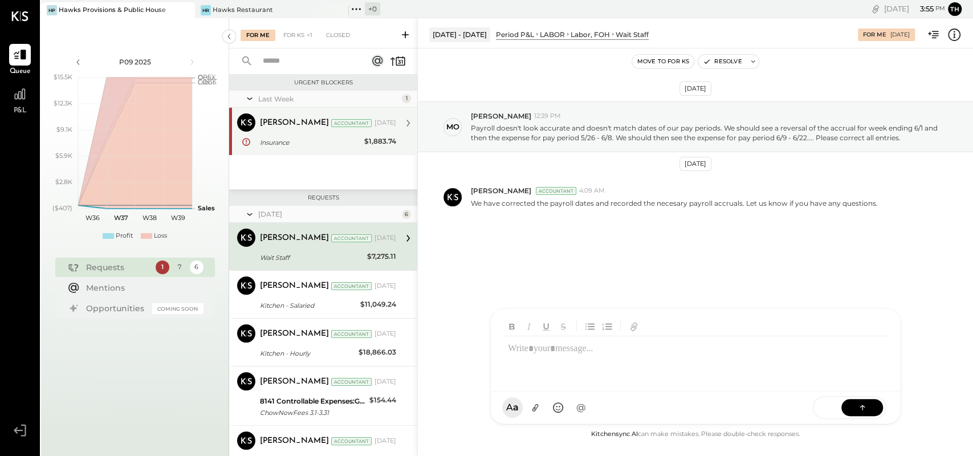
click at [331, 124] on div "Accountant" at bounding box center [351, 123] width 40 height 8
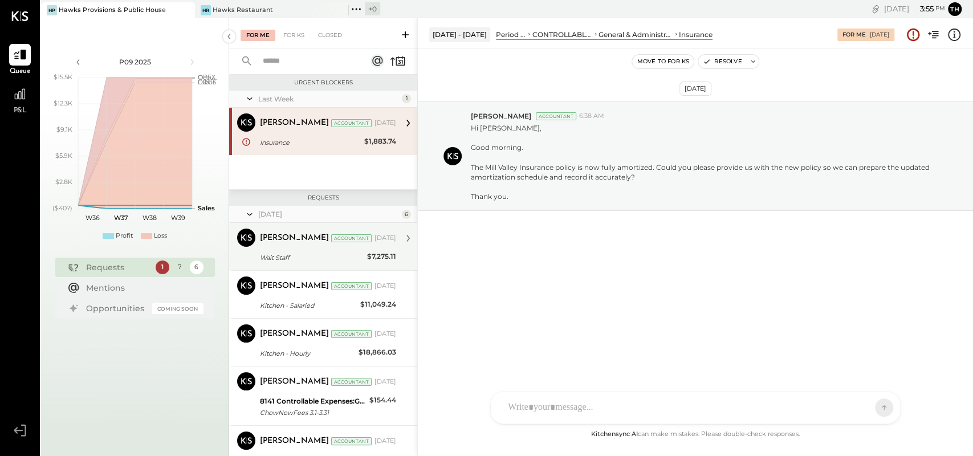
click at [295, 249] on div "[PERSON_NAME] Accountant [DATE] Wait Staff $7,275.11 We have corrected the payr…" at bounding box center [328, 247] width 136 height 36
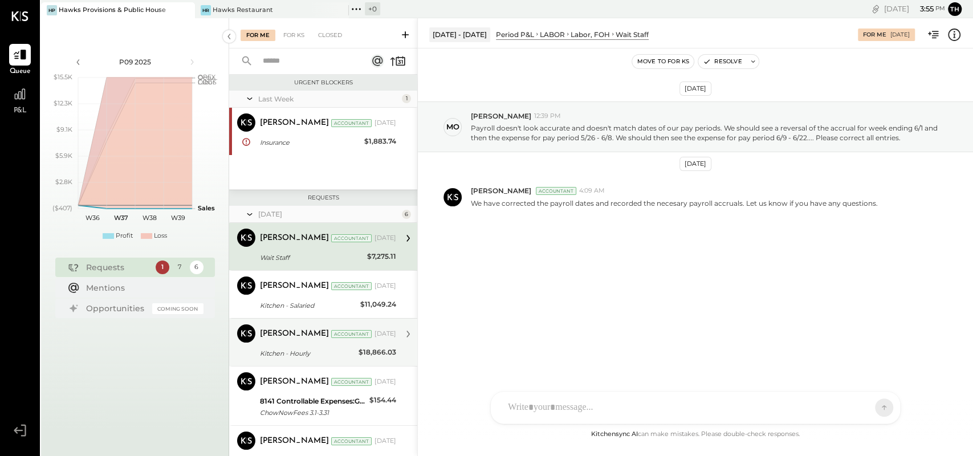
click at [274, 337] on div "[PERSON_NAME]" at bounding box center [294, 333] width 69 height 11
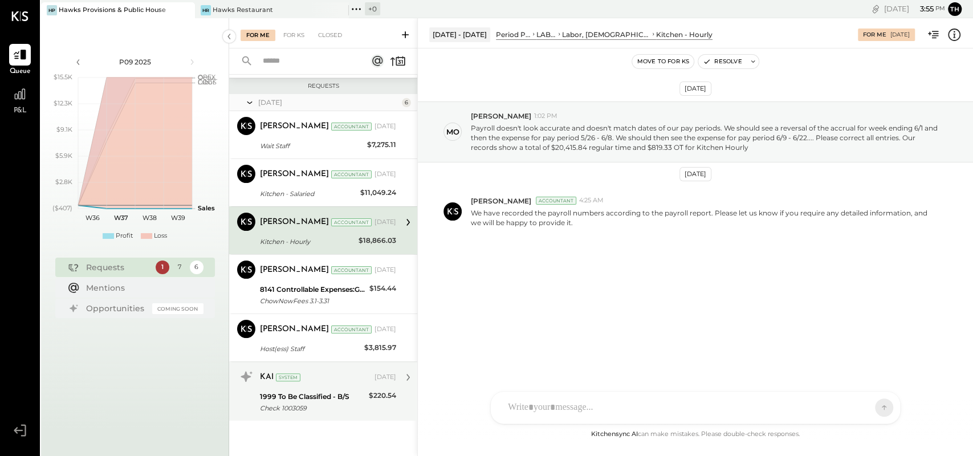
scroll to position [112, 0]
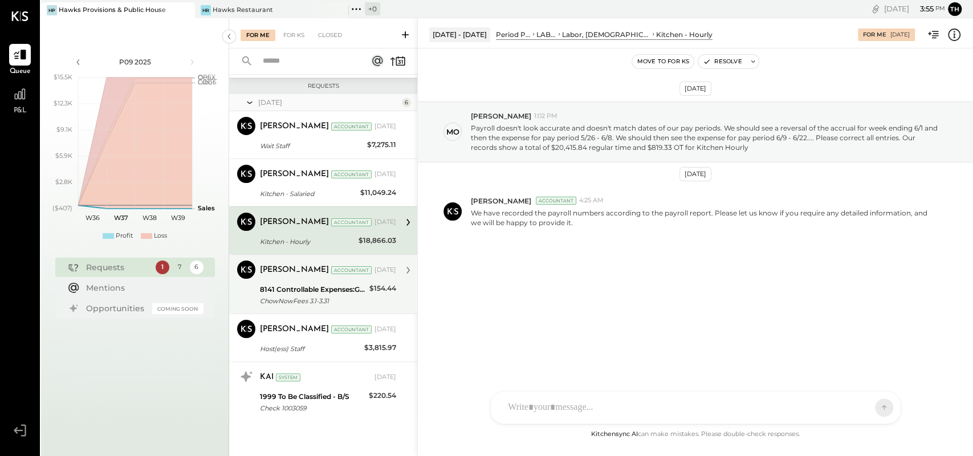
click at [287, 291] on div "8141 Controllable Expenses:General & Administrative Expenses:Delivery Fees" at bounding box center [313, 289] width 106 height 11
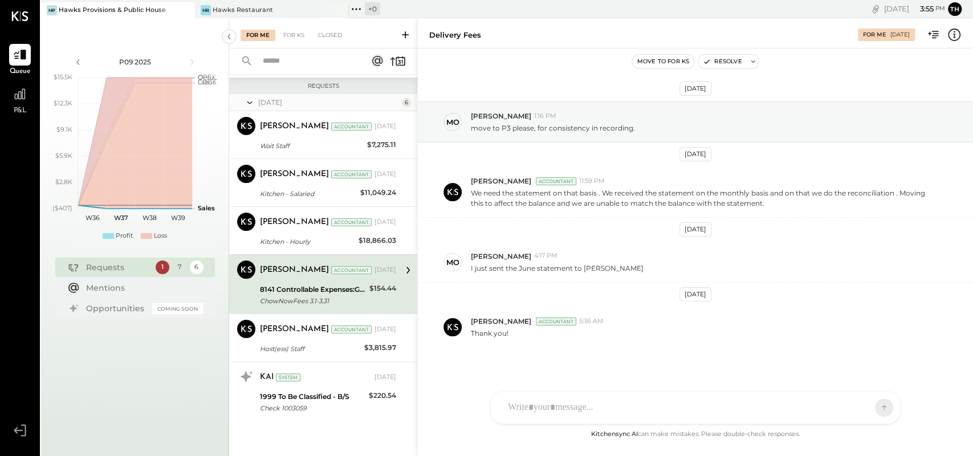
scroll to position [5, 0]
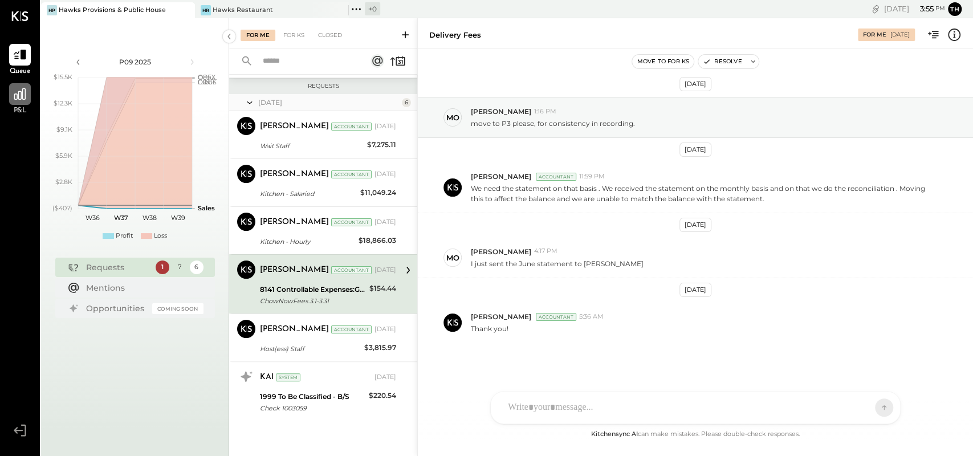
click at [26, 101] on div at bounding box center [20, 94] width 22 height 22
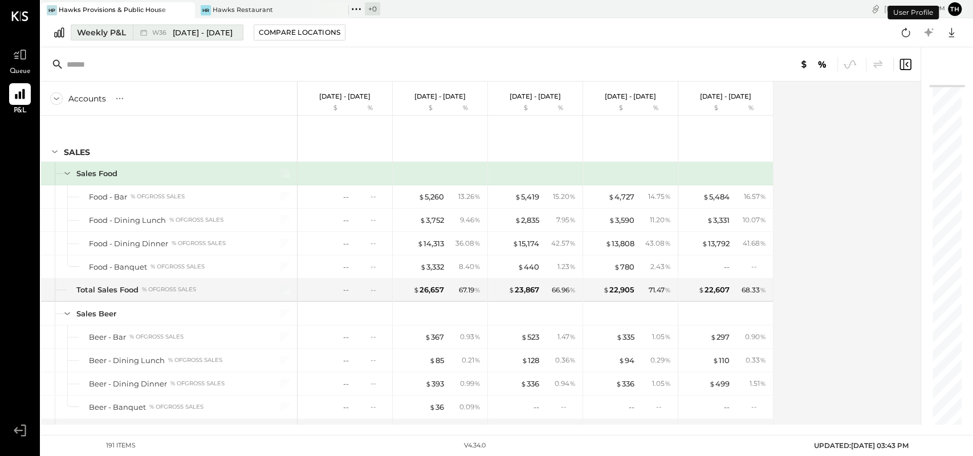
click at [184, 30] on span "[DATE] - [DATE]" at bounding box center [203, 32] width 60 height 11
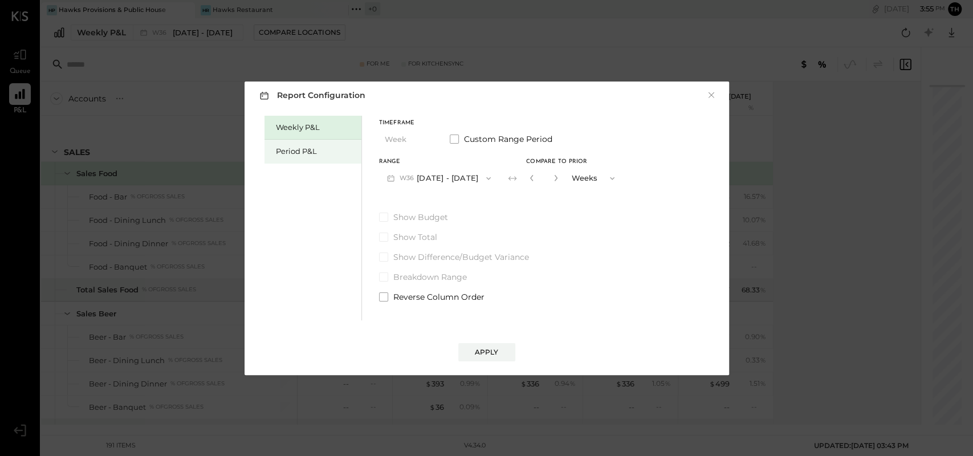
click at [296, 146] on div "Period P&L" at bounding box center [316, 151] width 80 height 11
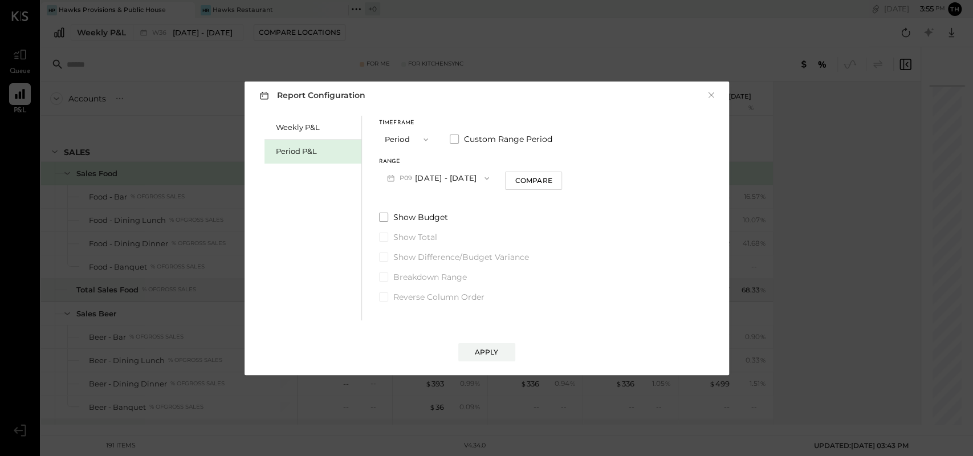
click at [429, 178] on button "P09 [DATE] - [DATE]" at bounding box center [438, 178] width 119 height 21
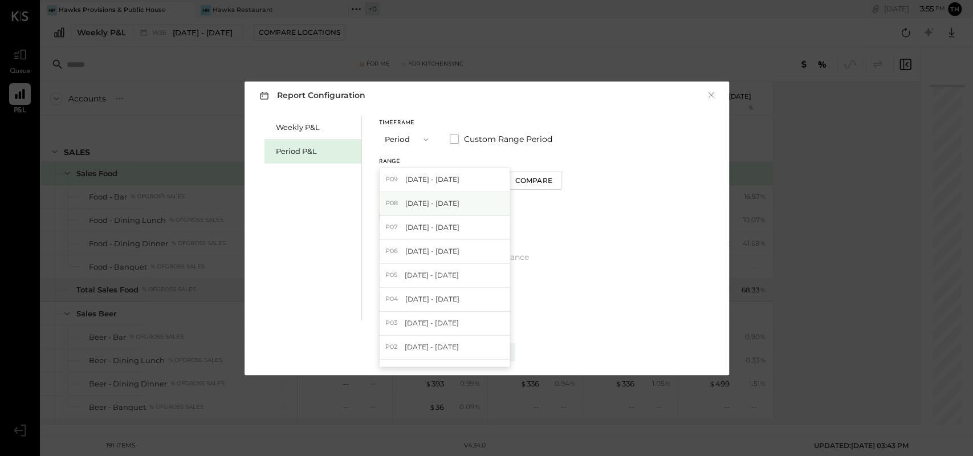
click at [396, 199] on span "P08" at bounding box center [393, 203] width 16 height 9
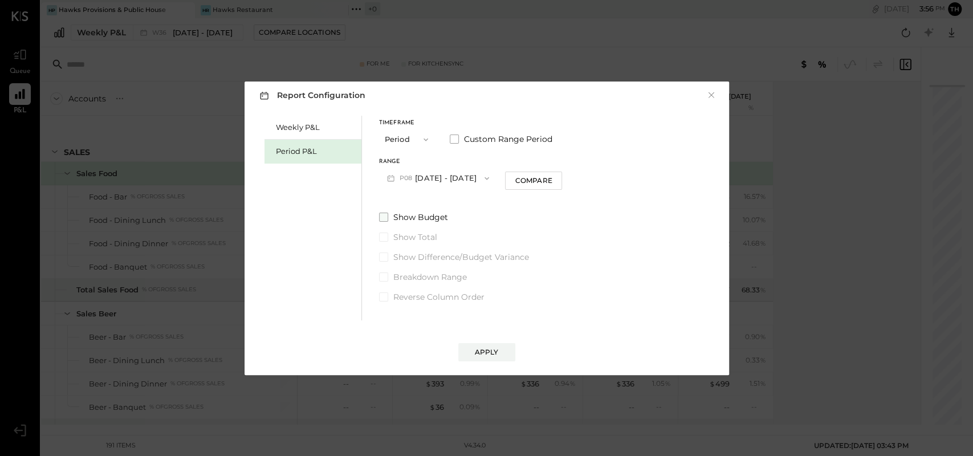
click at [381, 215] on span at bounding box center [383, 217] width 9 height 9
click at [484, 347] on div "Apply" at bounding box center [487, 352] width 24 height 10
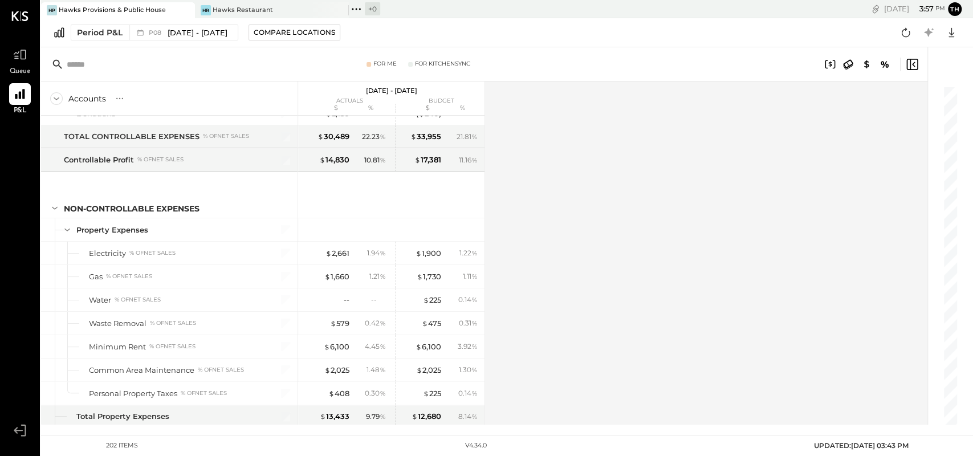
scroll to position [3957, 0]
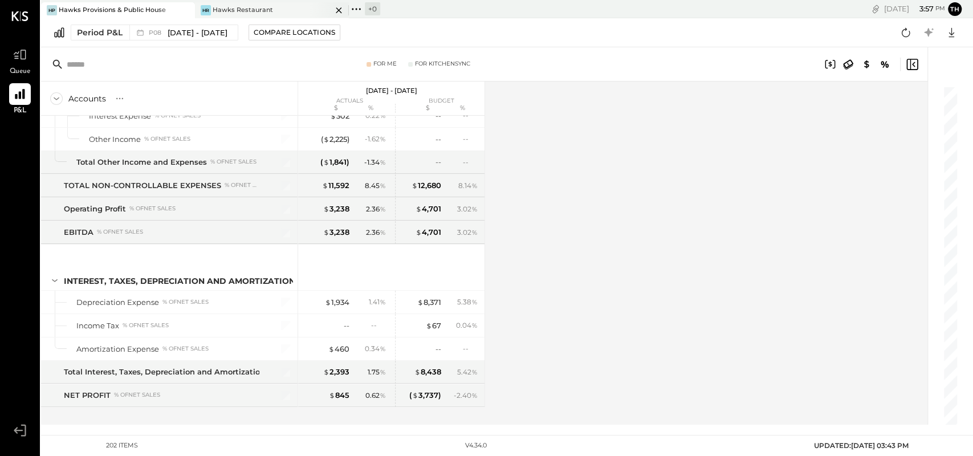
click at [229, 9] on div "Hawks Restaurant" at bounding box center [243, 10] width 60 height 9
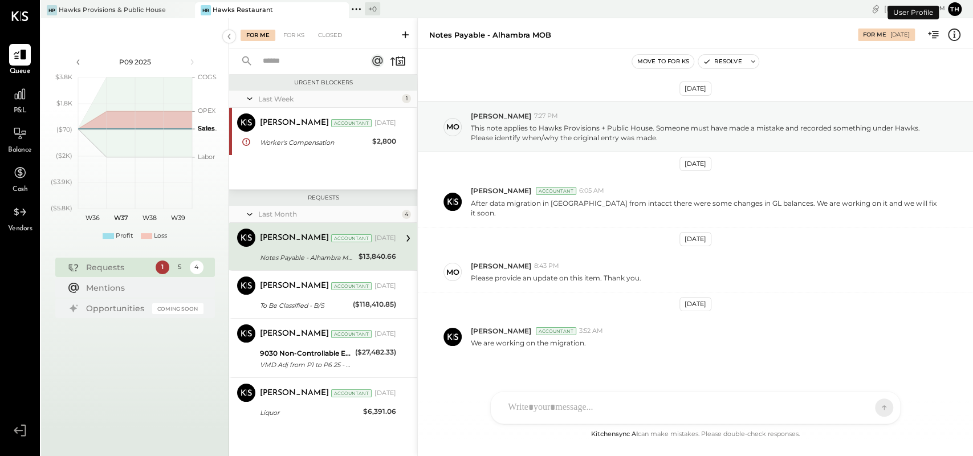
scroll to position [5, 0]
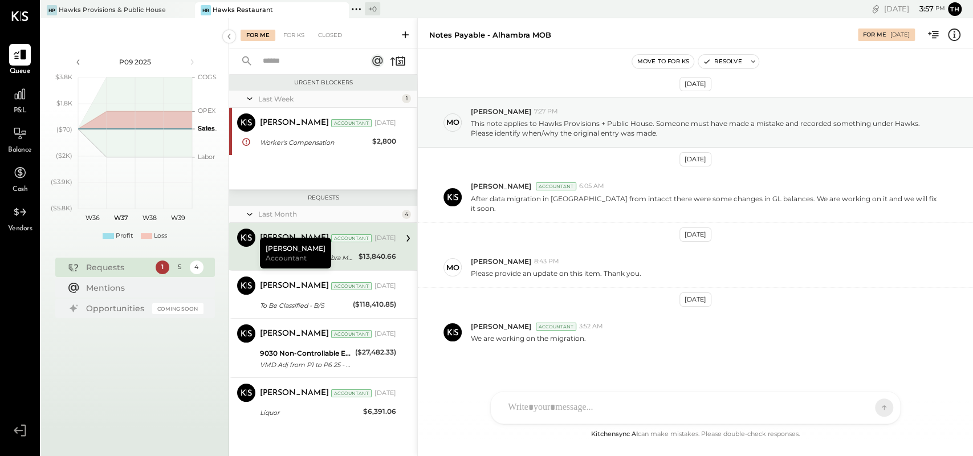
click at [235, 10] on div "Hawks Restaurant" at bounding box center [243, 10] width 60 height 9
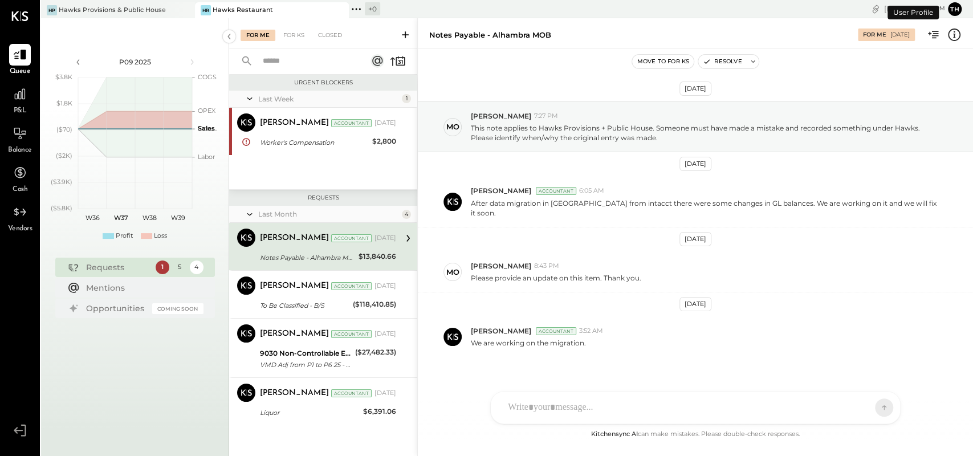
scroll to position [5, 0]
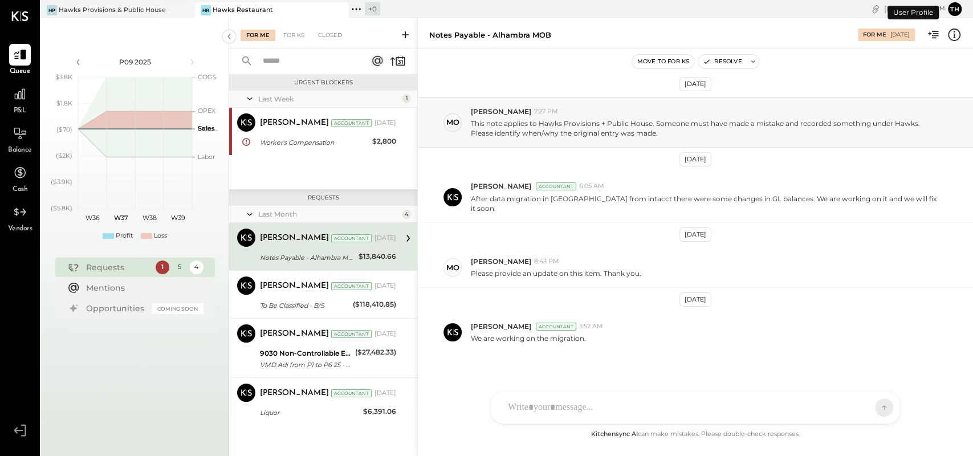
click at [13, 107] on div "P&L" at bounding box center [20, 99] width 22 height 33
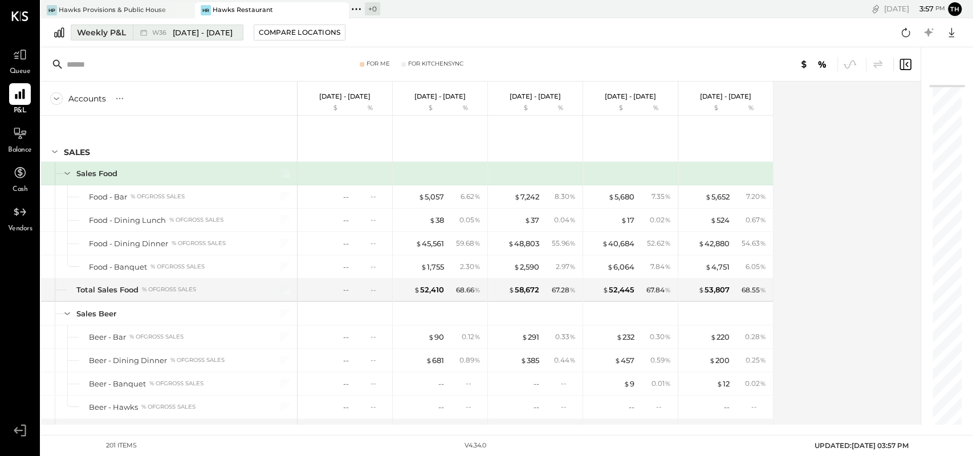
click at [173, 35] on span "[DATE] - [DATE]" at bounding box center [203, 32] width 60 height 11
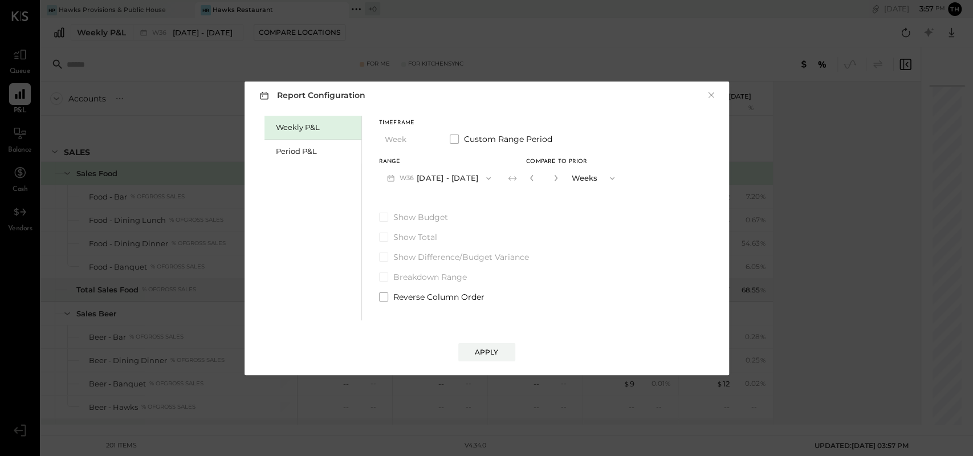
click at [410, 174] on span "W36" at bounding box center [409, 178] width 18 height 9
click at [310, 150] on div "Period P&L" at bounding box center [316, 151] width 80 height 11
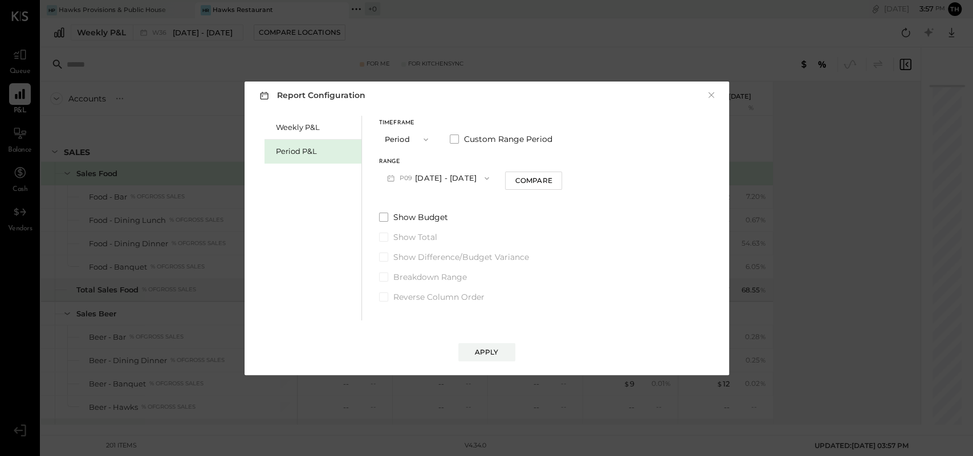
click at [422, 179] on button "P09 [DATE] - [DATE]" at bounding box center [438, 178] width 119 height 21
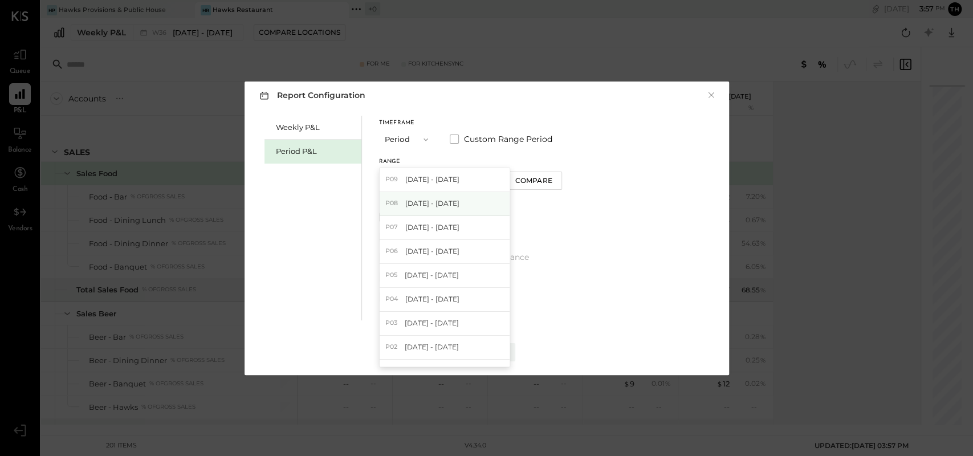
click at [422, 205] on span "[DATE] - [DATE]" at bounding box center [432, 203] width 54 height 10
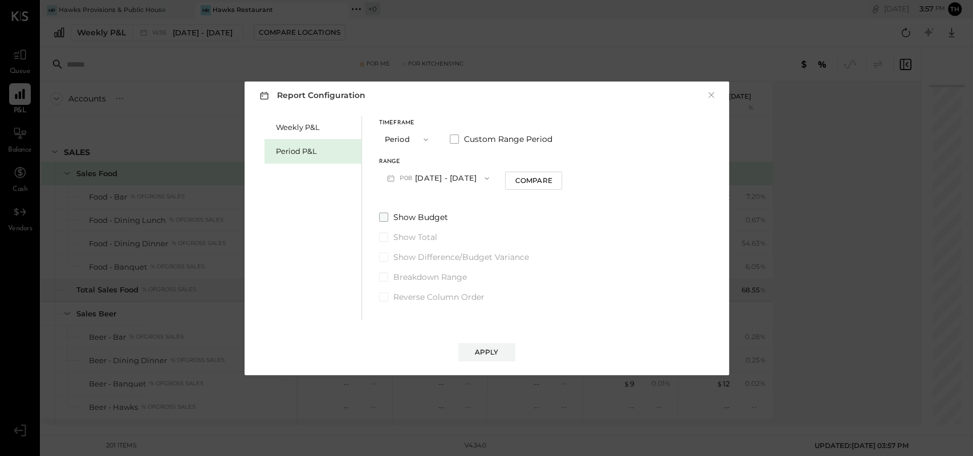
click at [385, 216] on span at bounding box center [383, 217] width 9 height 9
click at [473, 353] on button "Apply" at bounding box center [486, 352] width 57 height 18
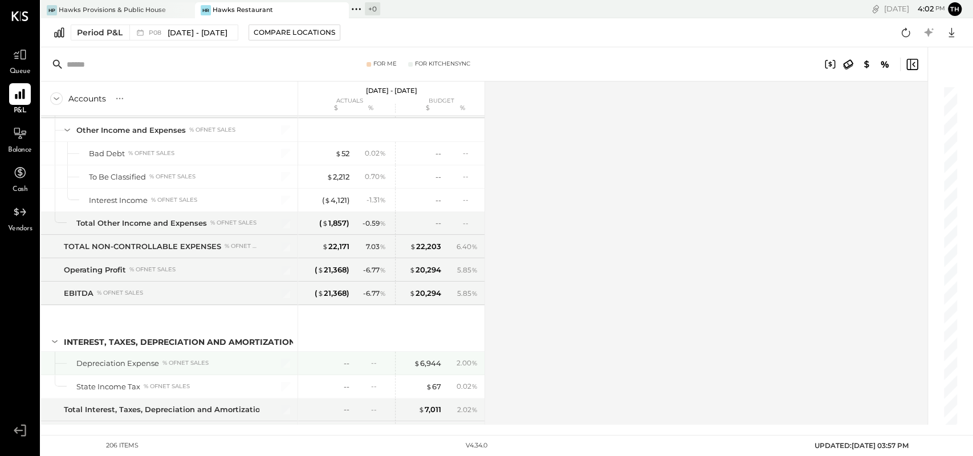
scroll to position [4027, 0]
